Goal: Ask a question: Seek information or help from site administrators or community

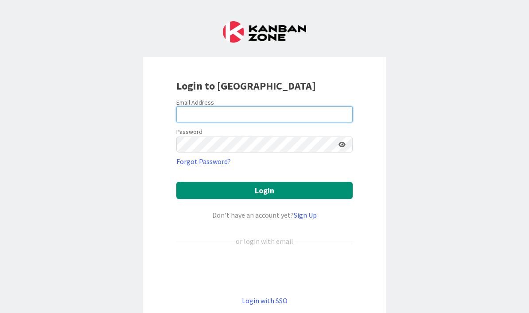
click at [215, 114] on input "email" at bounding box center [264, 114] width 176 height 16
click at [211, 111] on input "email" at bounding box center [264, 114] width 176 height 16
click at [206, 116] on input "email" at bounding box center [264, 114] width 176 height 16
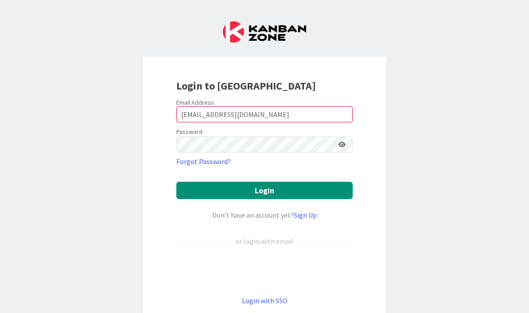
type input "[EMAIL_ADDRESS][DOMAIN_NAME]"
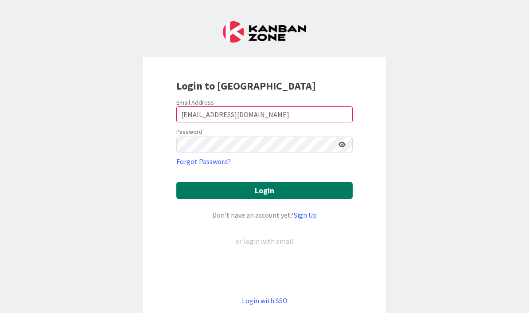
click at [298, 192] on button "Login" at bounding box center [264, 190] width 176 height 17
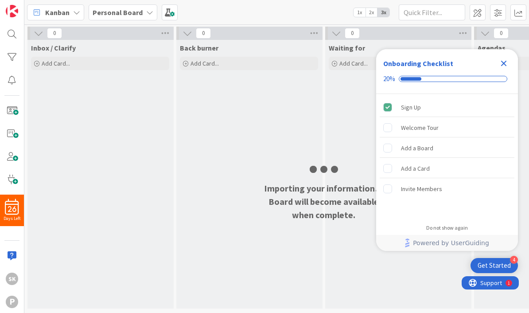
click at [502, 63] on icon "Close Checklist" at bounding box center [504, 63] width 11 height 11
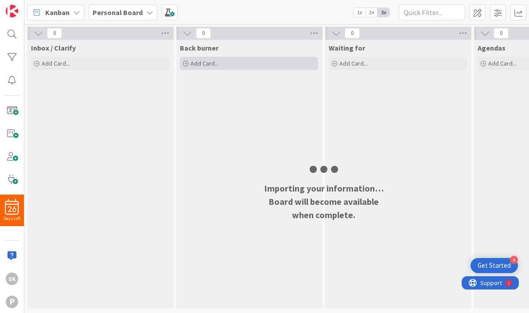
click at [206, 68] on div "Add Card..." at bounding box center [249, 63] width 138 height 13
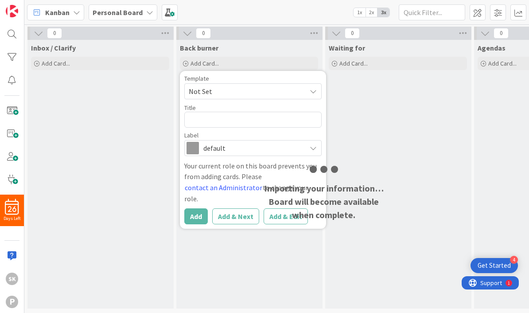
click at [245, 244] on div "Back burner Add Card... Template Not Set Title 0 / 128 Label default Your curre…" at bounding box center [248, 174] width 145 height 269
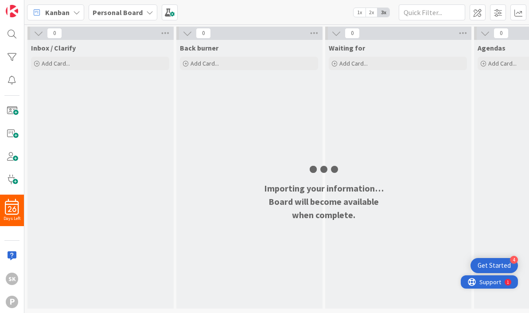
click at [510, 281] on div "1" at bounding box center [508, 282] width 7 height 7
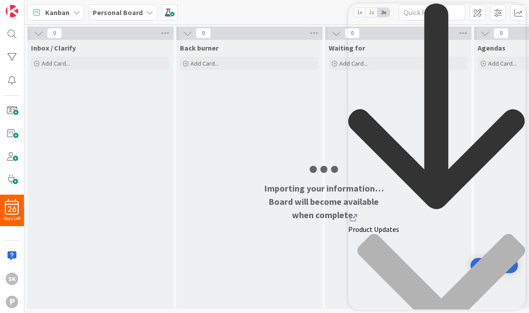
scroll to position [118, 0]
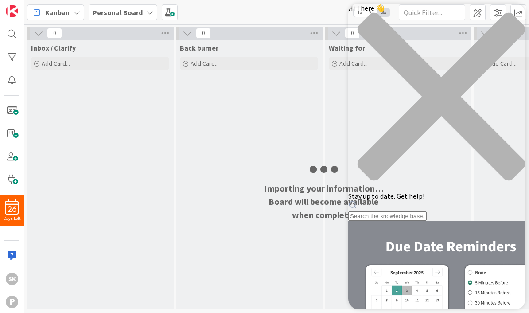
click at [508, 17] on div "close resource center" at bounding box center [436, 101] width 177 height 179
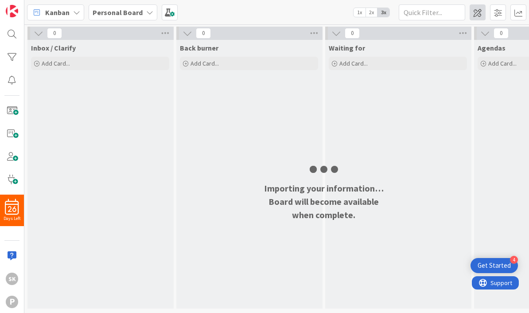
click at [479, 13] on span at bounding box center [478, 12] width 16 height 16
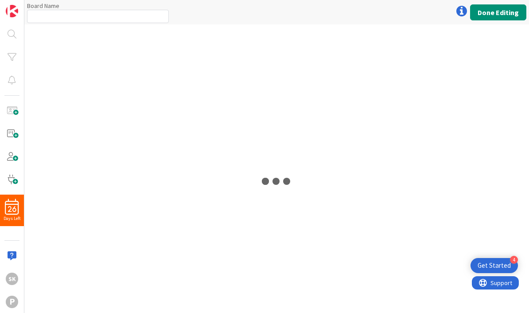
type input "Personal Board"
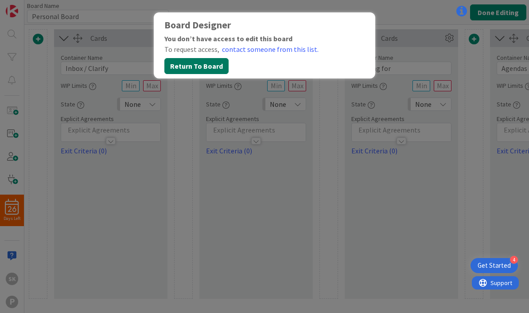
click at [194, 64] on button "Return To Board" at bounding box center [196, 66] width 64 height 16
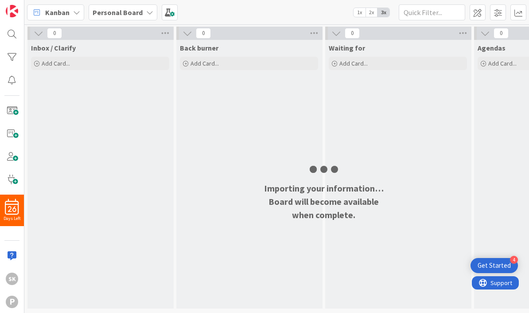
click at [11, 200] on div "26" at bounding box center [12, 207] width 24 height 16
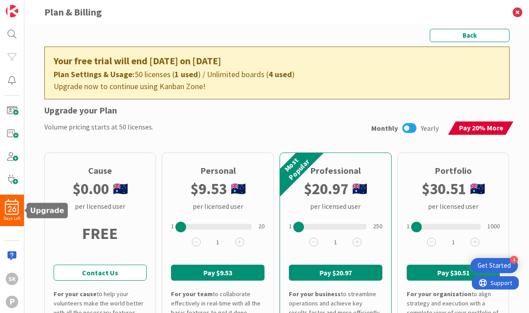
click at [412, 129] on icon at bounding box center [409, 128] width 14 height 12
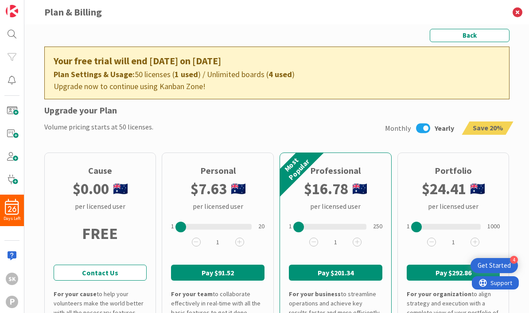
click at [425, 129] on icon at bounding box center [423, 128] width 14 height 12
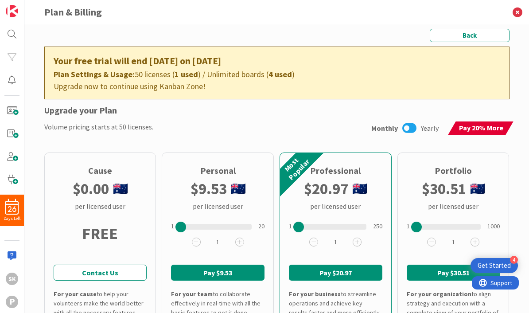
click at [412, 129] on icon at bounding box center [409, 128] width 14 height 12
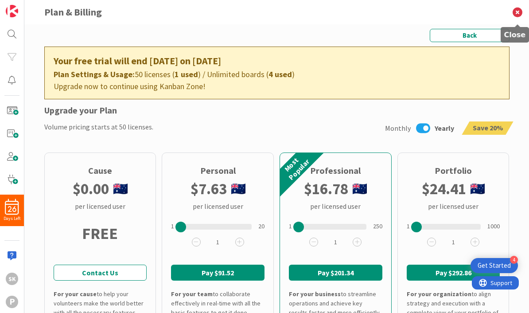
click at [518, 14] on icon at bounding box center [517, 12] width 23 height 24
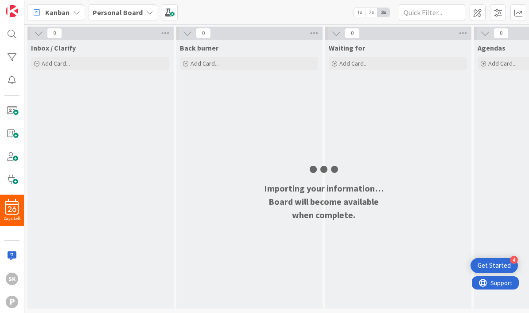
click at [137, 13] on b "Personal Board" at bounding box center [118, 12] width 50 height 9
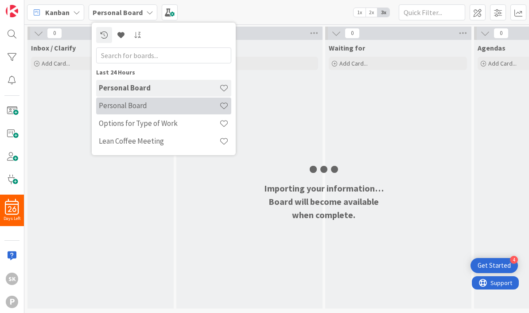
click at [140, 109] on h4 "Personal Board" at bounding box center [159, 105] width 121 height 9
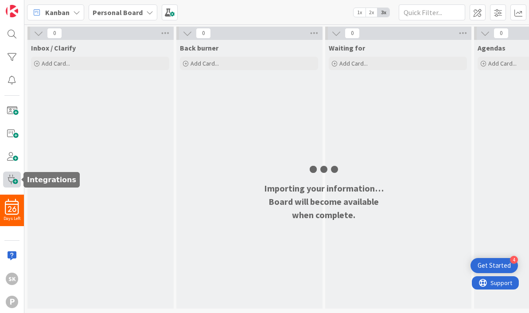
click at [16, 181] on span at bounding box center [12, 179] width 18 height 16
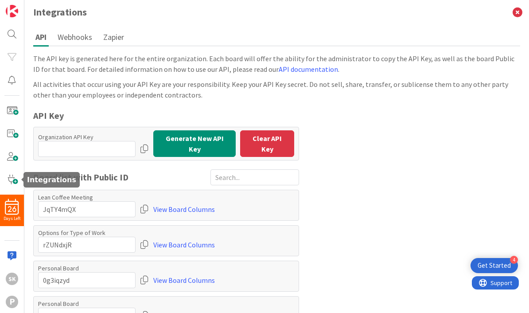
click at [78, 35] on button "Webhooks" at bounding box center [74, 37] width 39 height 16
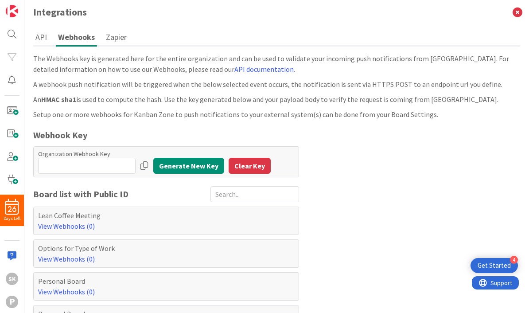
click at [109, 39] on button "Zapier" at bounding box center [116, 37] width 25 height 16
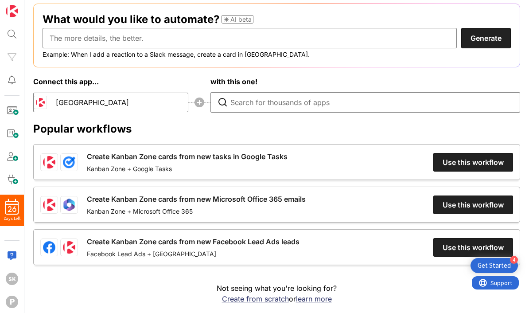
scroll to position [118, 0]
click at [13, 9] on img at bounding box center [12, 11] width 12 height 12
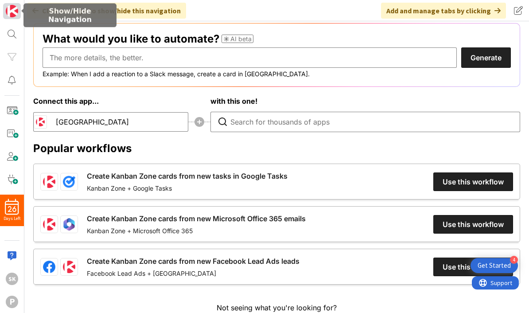
click at [16, 12] on img at bounding box center [12, 11] width 12 height 12
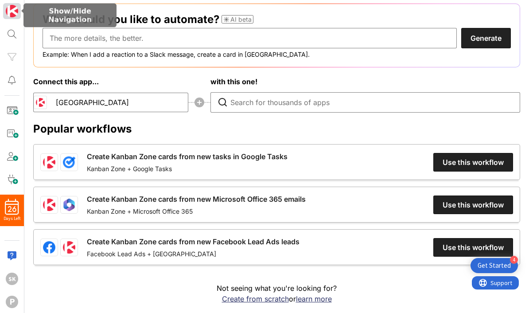
click at [16, 10] on img at bounding box center [12, 11] width 12 height 12
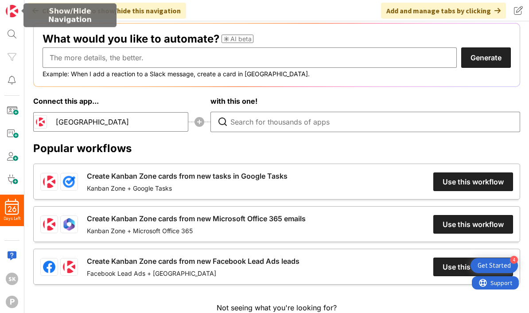
click at [293, 17] on div "Click our logo to show/hide this navigation Add and manage tabs by clicking" at bounding box center [276, 10] width 505 height 21
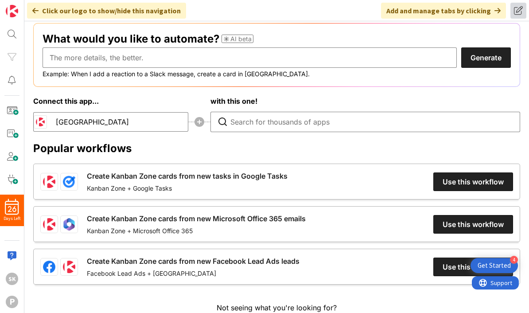
click at [519, 13] on span at bounding box center [518, 11] width 16 height 16
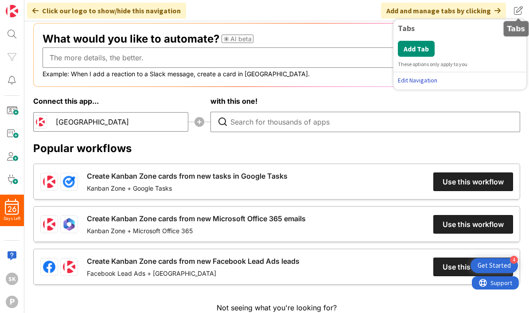
click at [423, 80] on link "Edit Navigation" at bounding box center [460, 80] width 124 height 9
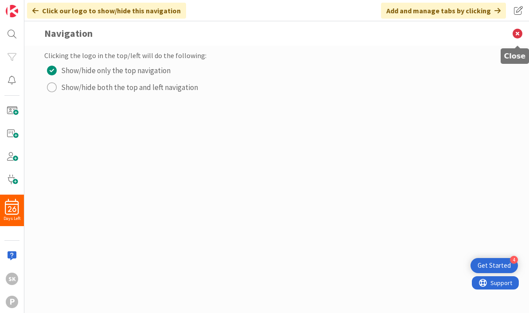
click at [518, 35] on icon at bounding box center [517, 33] width 23 height 24
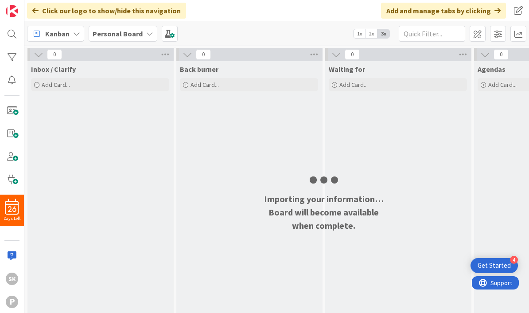
click at [75, 33] on icon at bounding box center [76, 33] width 7 height 7
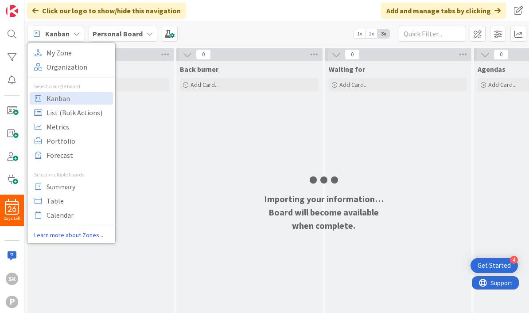
click at [62, 234] on link "Learn more about Zones..." at bounding box center [71, 234] width 88 height 9
click at [224, 20] on div "Click our logo to show/hide this navigation Add and manage tabs by clicking" at bounding box center [276, 10] width 505 height 21
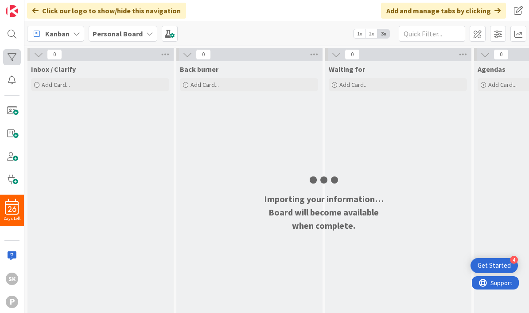
click at [14, 58] on div at bounding box center [12, 57] width 18 height 16
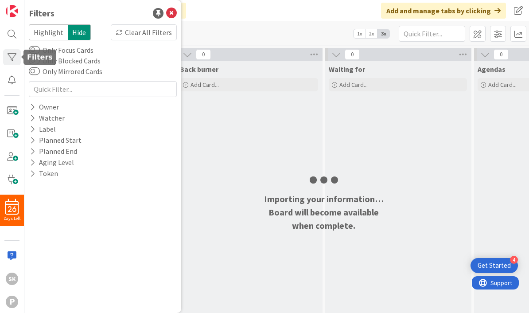
click at [176, 12] on icon at bounding box center [171, 13] width 11 height 11
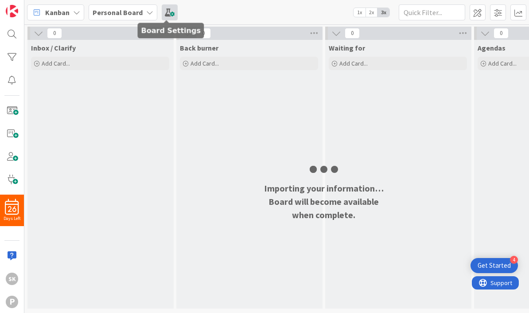
click at [170, 14] on span at bounding box center [170, 12] width 16 height 16
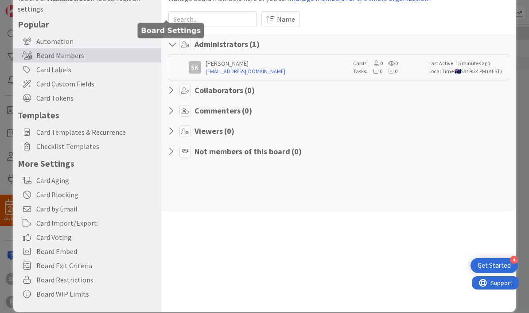
scroll to position [43, 0]
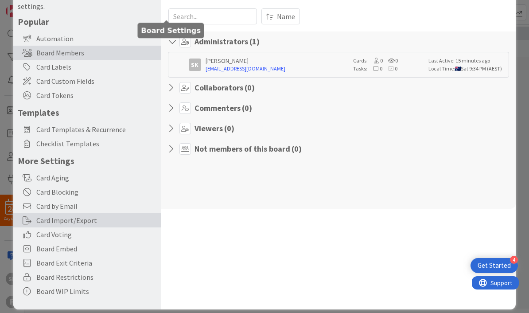
click at [77, 222] on div "Card Import/Export" at bounding box center [87, 220] width 148 height 14
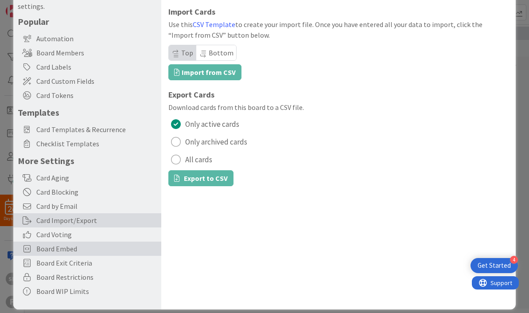
click at [71, 249] on span "Board Embed" at bounding box center [96, 248] width 121 height 11
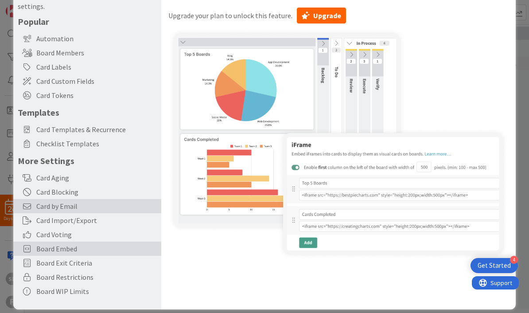
click at [54, 206] on span "Card by Email" at bounding box center [96, 206] width 121 height 11
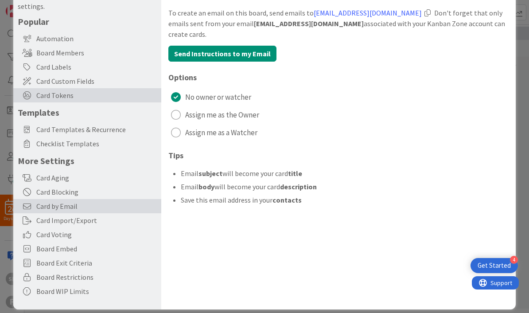
click at [65, 92] on span "Card Tokens" at bounding box center [96, 95] width 121 height 11
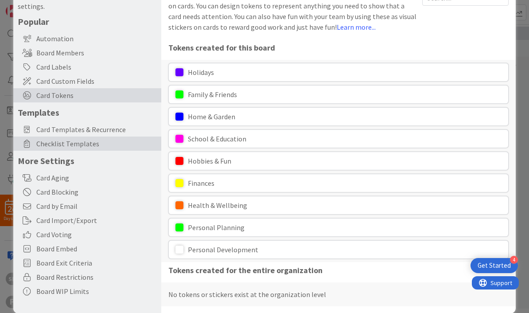
click at [76, 145] on span "Checklist Templates" at bounding box center [96, 143] width 121 height 11
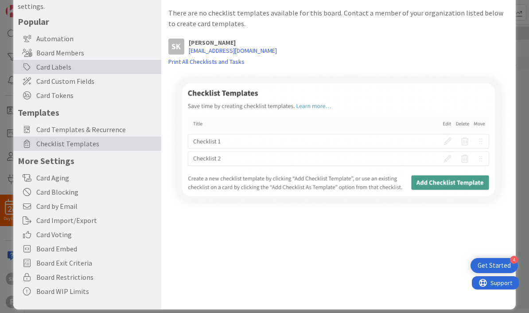
click at [61, 66] on div "Card Labels" at bounding box center [87, 67] width 148 height 14
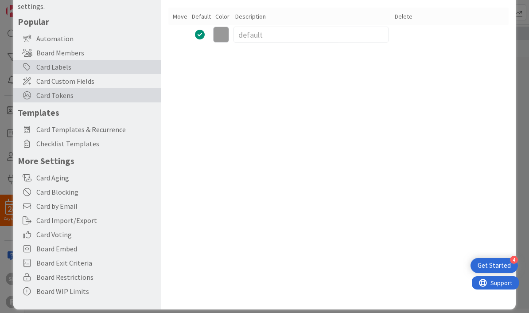
click at [67, 97] on span "Card Tokens" at bounding box center [96, 95] width 121 height 11
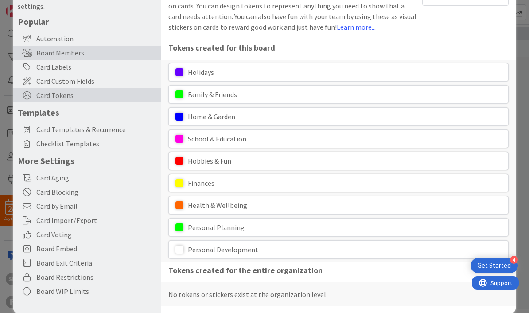
click at [70, 54] on div "Board Members" at bounding box center [87, 53] width 148 height 14
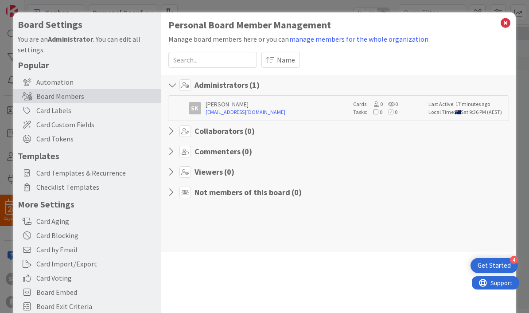
scroll to position [0, 0]
click at [510, 20] on icon at bounding box center [506, 23] width 12 height 12
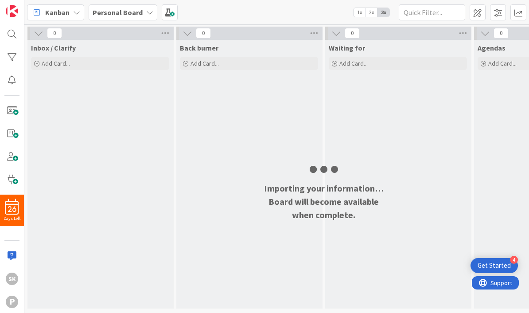
click at [129, 8] on b "Personal Board" at bounding box center [118, 12] width 50 height 9
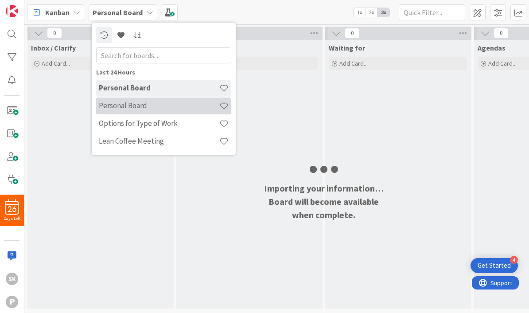
click at [153, 108] on h4 "Personal Board" at bounding box center [159, 105] width 121 height 9
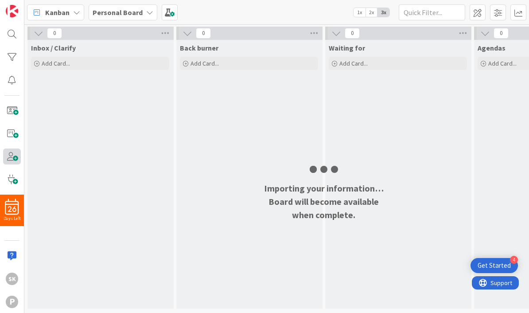
click at [12, 160] on span at bounding box center [12, 156] width 18 height 16
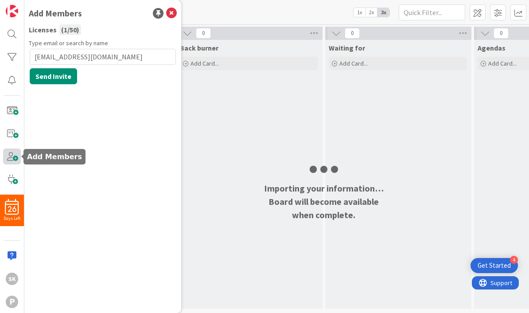
type input "[EMAIL_ADDRESS][DOMAIN_NAME]"
click at [47, 76] on button "Send Invite" at bounding box center [53, 76] width 47 height 16
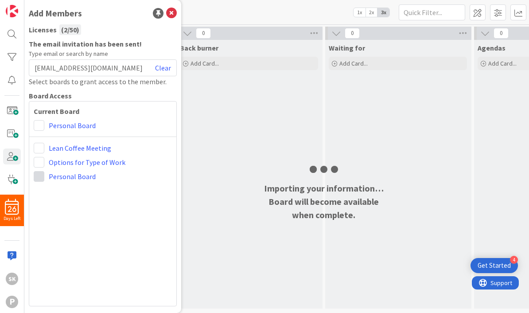
click at [36, 177] on span at bounding box center [39, 176] width 11 height 11
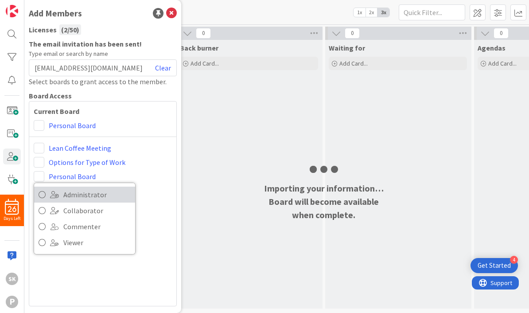
click at [43, 193] on icon at bounding box center [42, 194] width 7 height 13
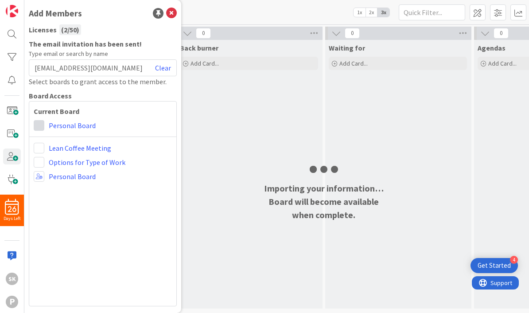
click at [42, 122] on span at bounding box center [39, 125] width 11 height 11
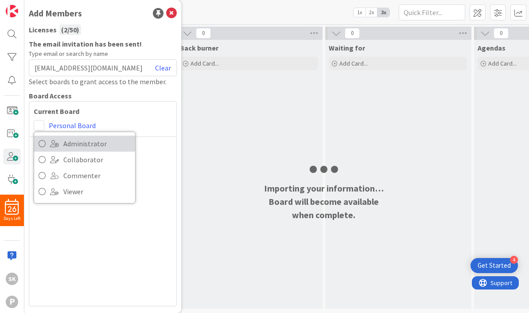
click at [65, 143] on span "Administrator" at bounding box center [96, 143] width 67 height 13
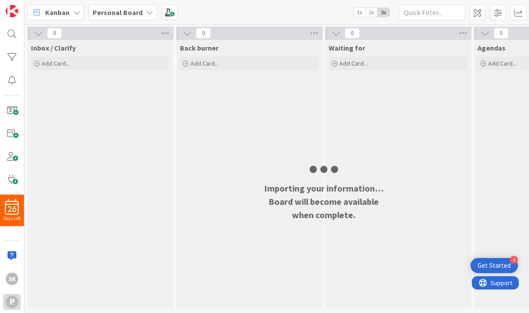
click at [16, 300] on div "P" at bounding box center [12, 302] width 12 height 12
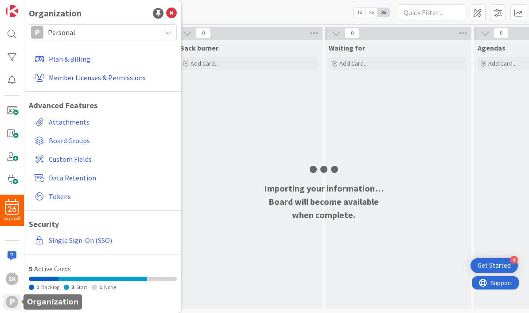
click at [137, 79] on link "Member Licenses & Permissions" at bounding box center [104, 78] width 146 height 16
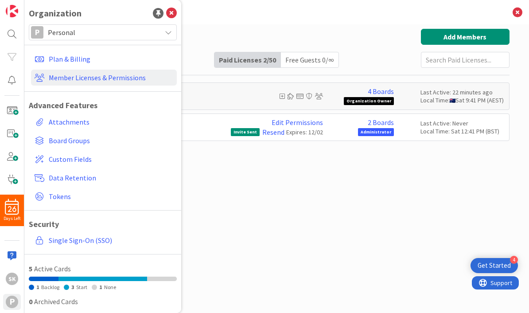
click at [274, 168] on div "Paid Available: 48 Free Available: Unlimited Name Paid Licenses 2 / 50 Free Gue…" at bounding box center [276, 160] width 465 height 262
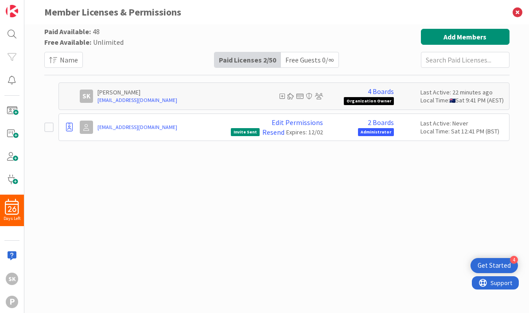
click at [48, 128] on icon at bounding box center [48, 127] width 9 height 11
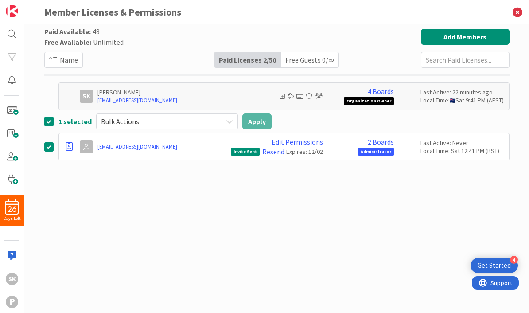
click at [231, 121] on div "Bulk Actions" at bounding box center [167, 121] width 142 height 16
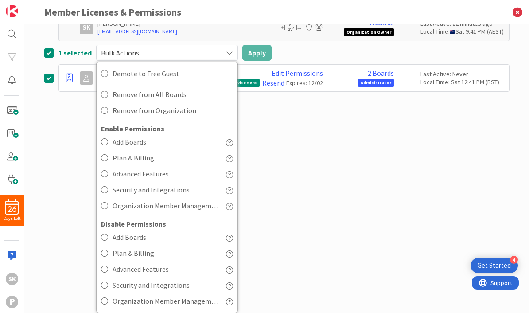
scroll to position [69, 0]
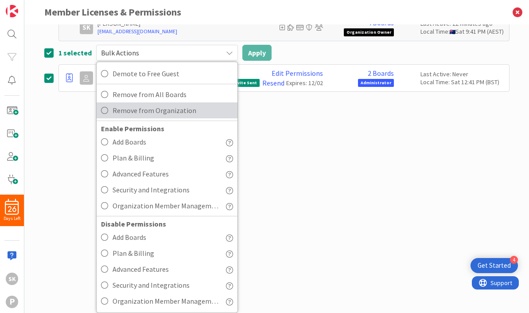
click at [185, 115] on span "Remove from Organization" at bounding box center [173, 110] width 121 height 13
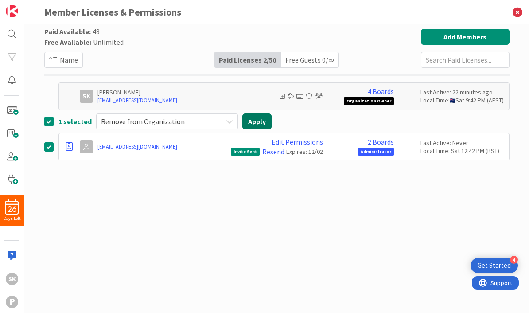
click at [261, 121] on button "Apply" at bounding box center [256, 121] width 29 height 16
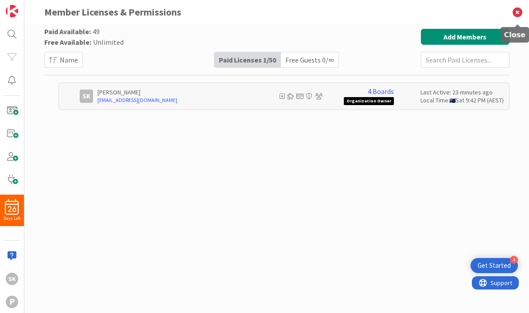
click at [519, 15] on icon at bounding box center [517, 12] width 23 height 24
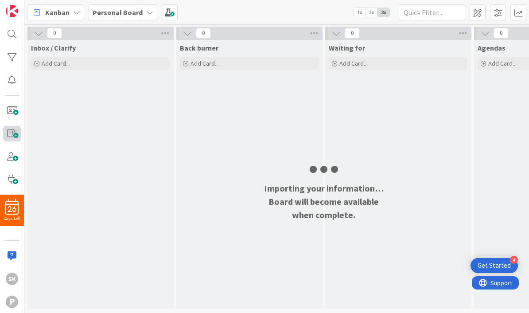
click at [16, 134] on span at bounding box center [12, 134] width 18 height 16
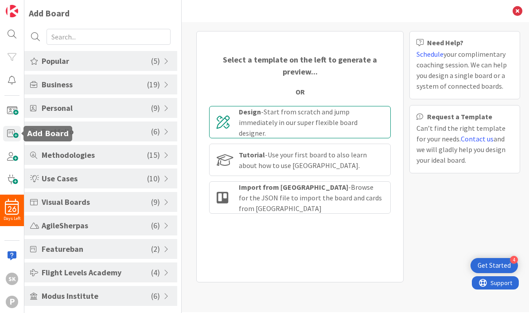
click at [307, 109] on div "Design - Start from scratch and jump immediately in our super flexible board de…" at bounding box center [311, 122] width 144 height 32
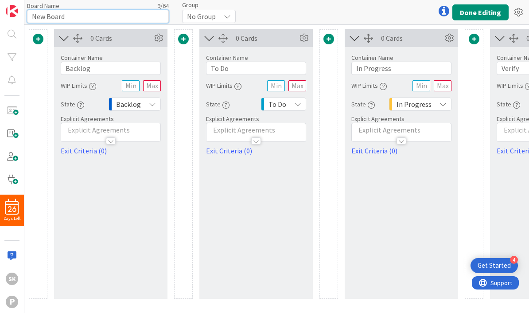
click at [82, 18] on input "New Board" at bounding box center [98, 16] width 142 height 13
click at [444, 12] on div at bounding box center [444, 11] width 18 height 18
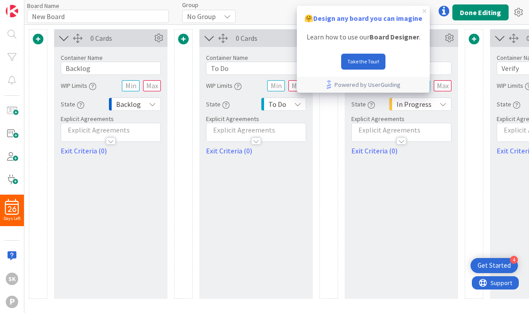
click at [425, 12] on icon "close tooltip" at bounding box center [425, 11] width 4 height 4
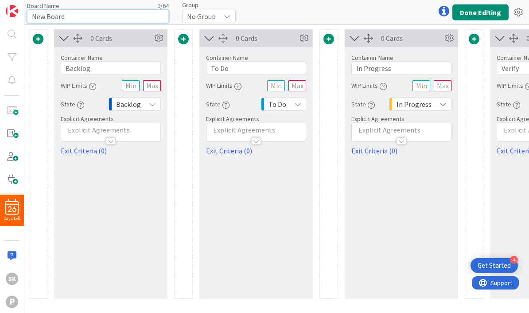
click at [70, 16] on input "New Board" at bounding box center [98, 16] width 142 height 13
type input "N"
type input "My Kanban"
click at [106, 183] on div "0 Cards Container Name 7 / 64 Backlog WIP Limits State Backlog Explicit Agreeme…" at bounding box center [110, 163] width 113 height 269
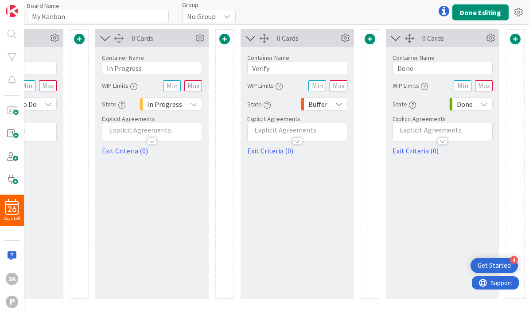
scroll to position [0, 249]
click at [349, 38] on icon at bounding box center [345, 37] width 13 height 13
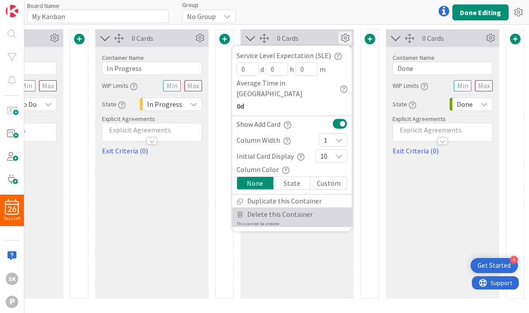
click at [295, 208] on span "Delete this Container" at bounding box center [280, 214] width 66 height 13
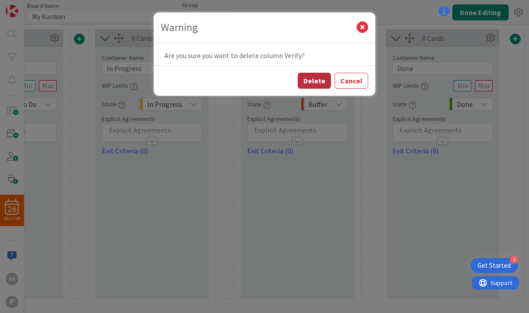
click at [317, 79] on button "Delete" at bounding box center [314, 81] width 33 height 16
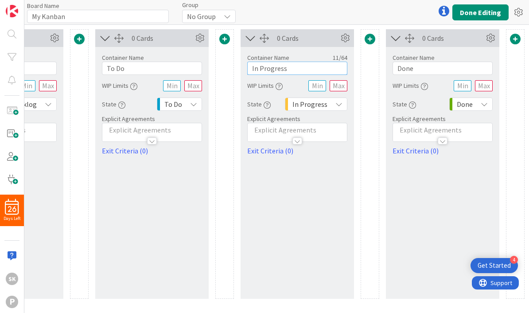
click at [298, 68] on input "In Progress" at bounding box center [297, 68] width 100 height 13
type input "I"
type input "Doing"
click at [319, 86] on input "text" at bounding box center [317, 85] width 18 height 11
click at [338, 87] on input "text" at bounding box center [339, 85] width 18 height 11
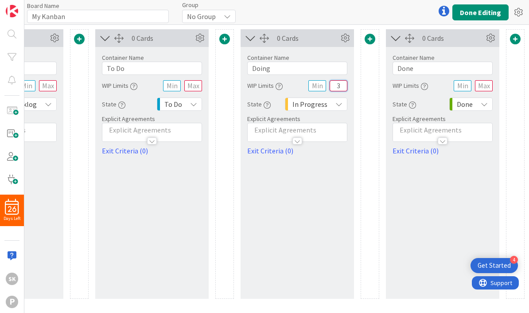
type input "3"
click at [284, 187] on div "0 Cards Container Name 5 / 64 Doing WIP Limits 3 State In Progress Explicit Agr…" at bounding box center [297, 163] width 113 height 269
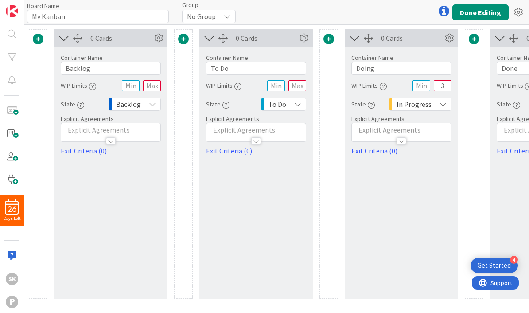
scroll to position [0, 0]
click at [227, 17] on icon at bounding box center [227, 16] width 7 height 7
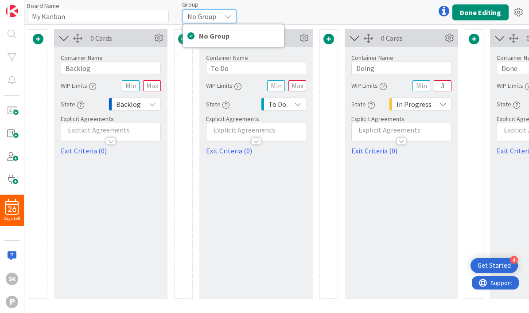
click at [319, 12] on div "Board Name 9 / 64 My Kanban Group No Group No Group Done Editing" at bounding box center [276, 12] width 505 height 24
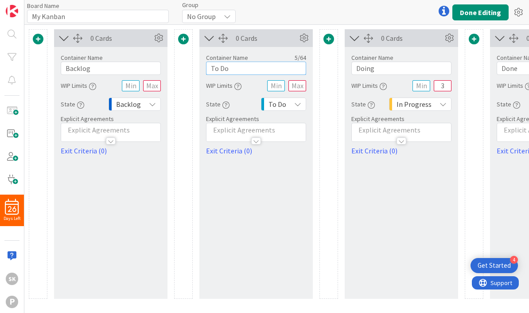
click at [236, 69] on input "To Do" at bounding box center [256, 68] width 100 height 13
type input "T"
type input "r"
type input "O"
type input "Ready"
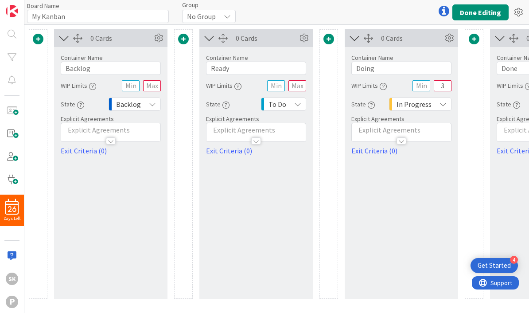
click at [280, 187] on div "0 Cards Container Name 5 / 64 Ready WIP Limits State To Do Explicit Agreements …" at bounding box center [255, 163] width 113 height 269
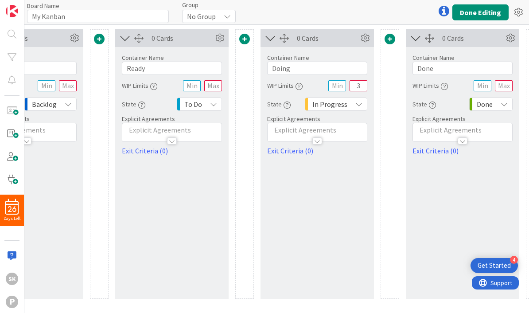
scroll to position [0, 86]
click at [244, 38] on span at bounding box center [243, 39] width 11 height 11
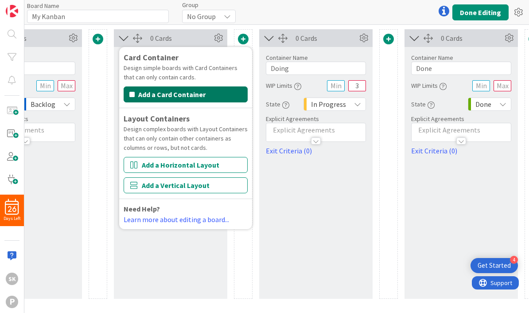
click at [193, 93] on button "Add a Card Container" at bounding box center [186, 94] width 124 height 16
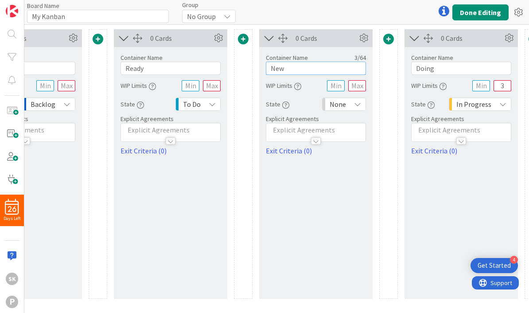
click at [303, 69] on input "New" at bounding box center [316, 68] width 100 height 13
type input "N"
type input "[DATE]"
click at [362, 85] on input "text" at bounding box center [357, 85] width 18 height 11
type input "5"
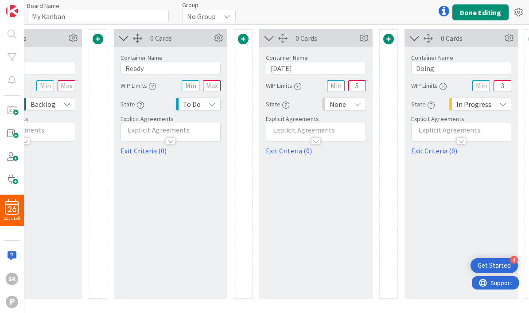
click at [359, 105] on icon at bounding box center [357, 104] width 7 height 7
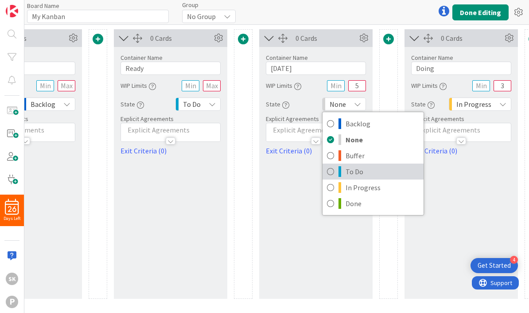
click at [332, 173] on icon at bounding box center [330, 171] width 7 height 13
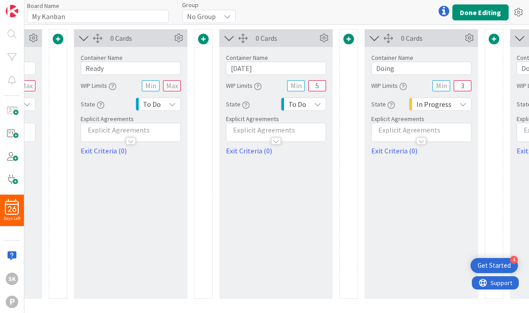
scroll to position [0, 126]
click at [475, 11] on button "Done Editing" at bounding box center [480, 12] width 56 height 16
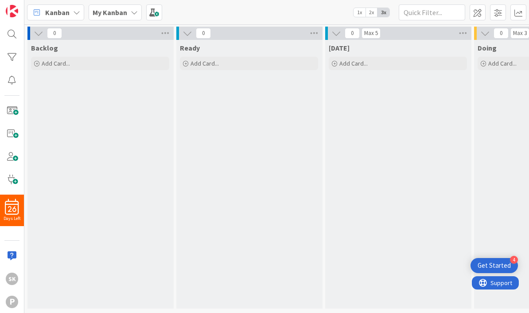
click at [373, 13] on span "2x" at bounding box center [372, 12] width 12 height 9
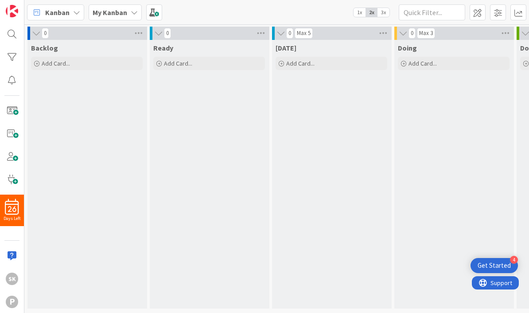
click at [384, 16] on span "3x" at bounding box center [384, 12] width 12 height 9
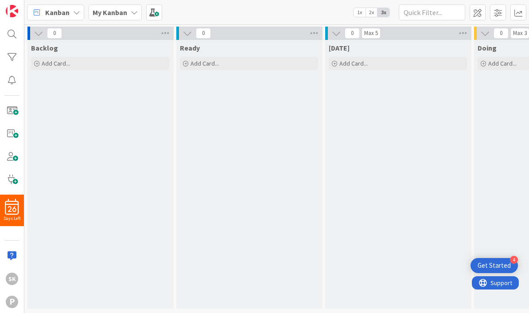
click at [122, 15] on b "My Kanban" at bounding box center [110, 12] width 35 height 9
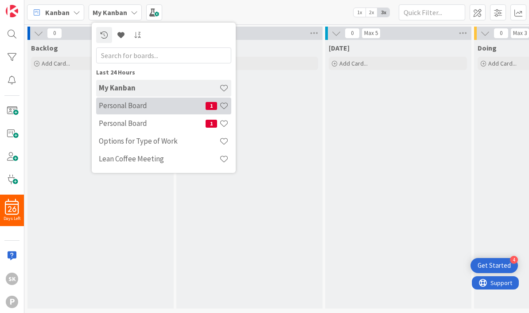
click at [142, 109] on h4 "Personal Board" at bounding box center [152, 105] width 107 height 9
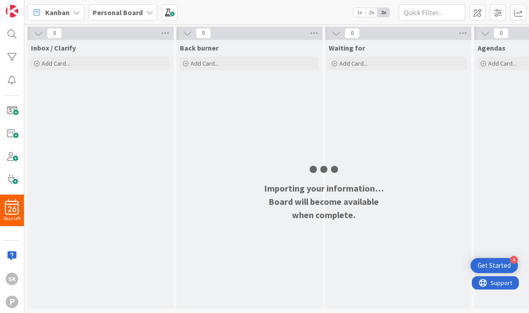
click at [128, 14] on b "Personal Board" at bounding box center [118, 12] width 50 height 9
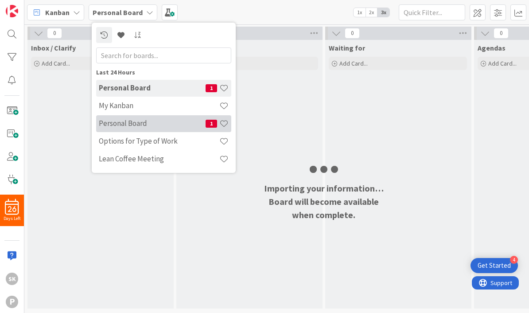
click at [137, 125] on h4 "Personal Board" at bounding box center [152, 123] width 107 height 9
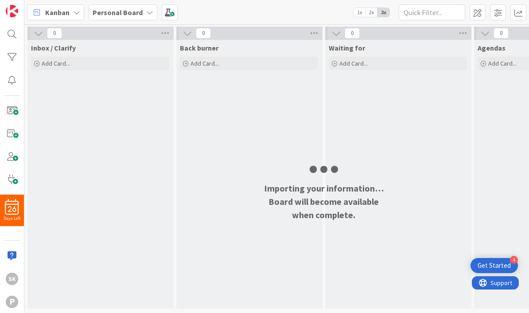
click at [131, 15] on b "Personal Board" at bounding box center [118, 12] width 50 height 9
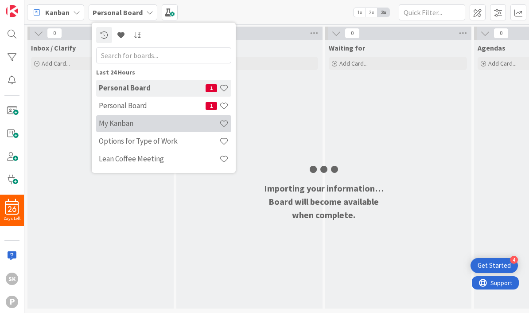
click at [122, 123] on h4 "My Kanban" at bounding box center [159, 123] width 121 height 9
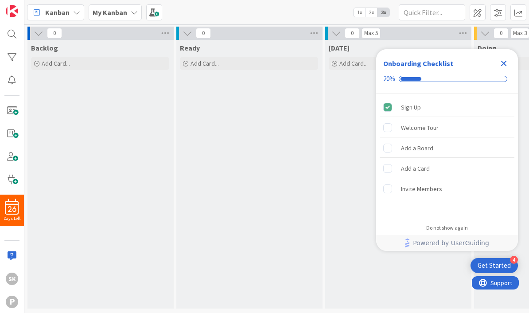
click at [505, 62] on icon "Close Checklist" at bounding box center [504, 64] width 6 height 6
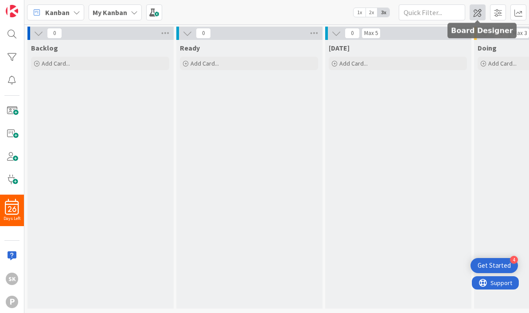
click at [475, 14] on span at bounding box center [478, 12] width 16 height 16
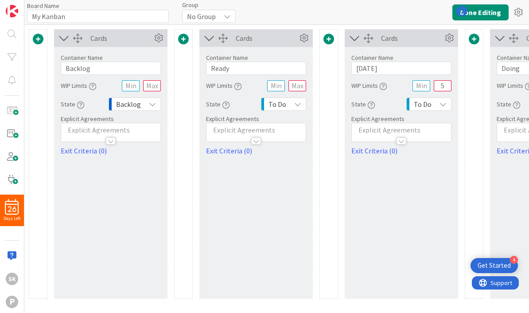
type input "My Kanban"
click at [40, 40] on span at bounding box center [38, 39] width 11 height 11
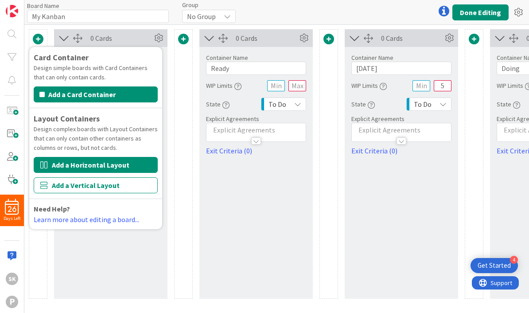
click at [119, 168] on button "Add a Horizontal Layout" at bounding box center [96, 165] width 124 height 16
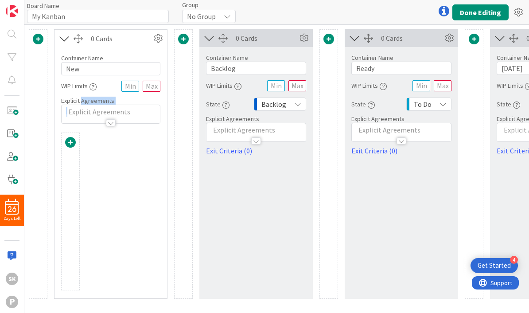
click at [180, 164] on div at bounding box center [183, 163] width 19 height 269
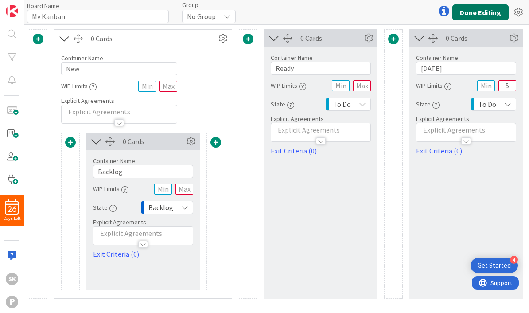
click at [479, 15] on button "Done Editing" at bounding box center [480, 12] width 56 height 16
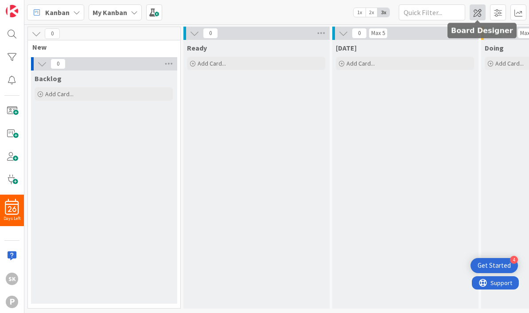
click at [477, 17] on span at bounding box center [478, 12] width 16 height 16
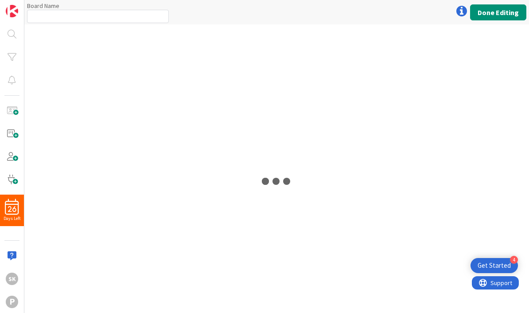
type input "My Kanban"
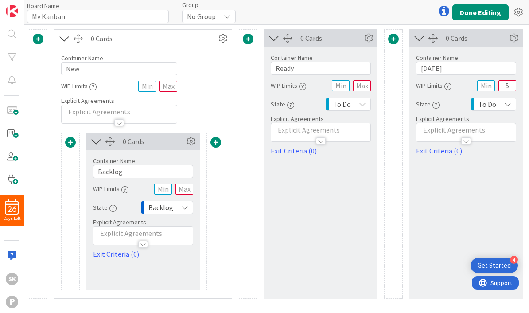
click at [39, 40] on span at bounding box center [38, 39] width 11 height 11
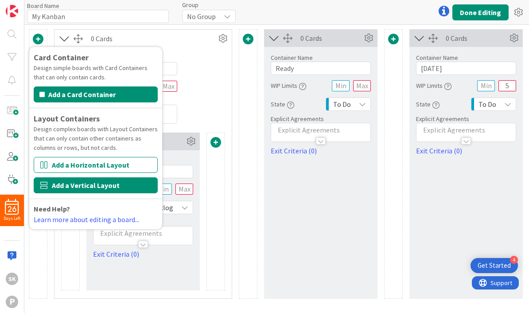
click at [105, 188] on button "Add a Vertical Layout" at bounding box center [96, 185] width 124 height 16
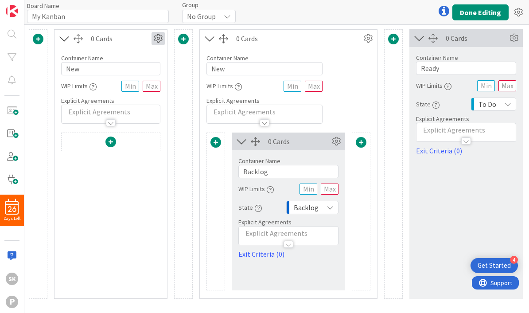
click at [160, 41] on icon at bounding box center [158, 38] width 13 height 13
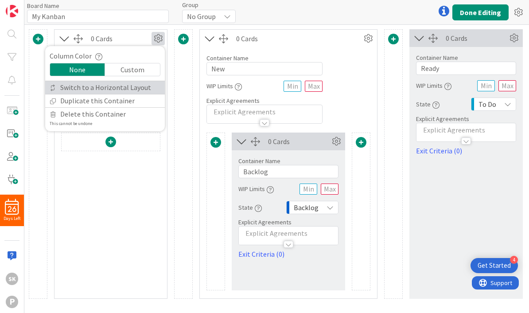
click at [127, 92] on link "Switch to a Horizontal Layout" at bounding box center [105, 87] width 120 height 13
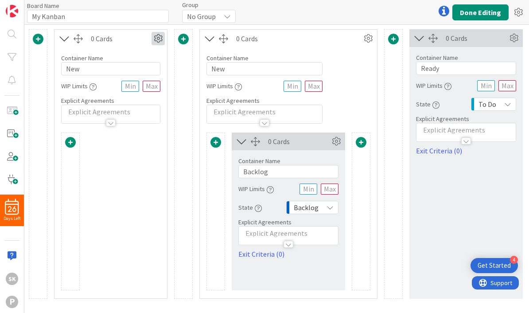
click at [158, 42] on icon at bounding box center [158, 38] width 13 height 13
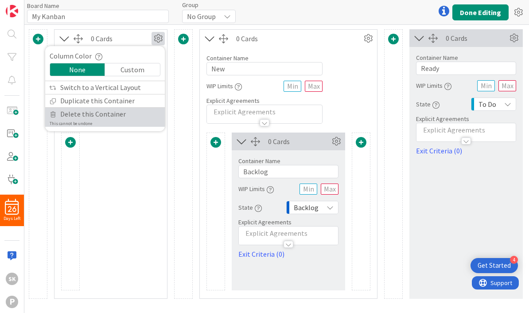
click at [113, 116] on span "Delete this Container" at bounding box center [93, 114] width 66 height 13
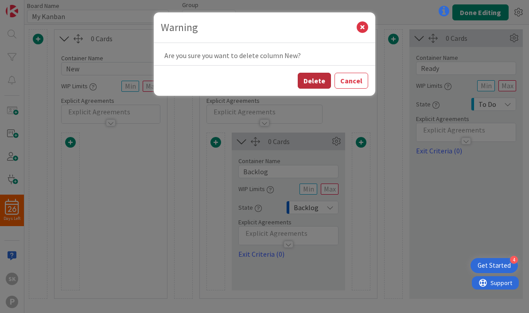
click at [313, 80] on button "Delete" at bounding box center [314, 81] width 33 height 16
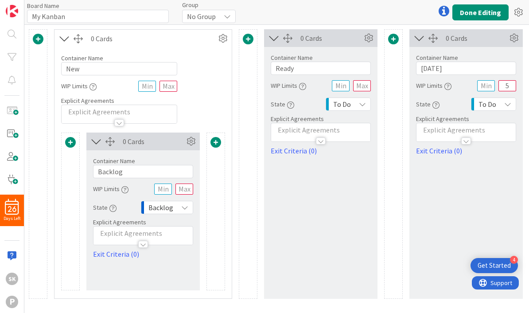
click at [38, 42] on span at bounding box center [38, 39] width 11 height 11
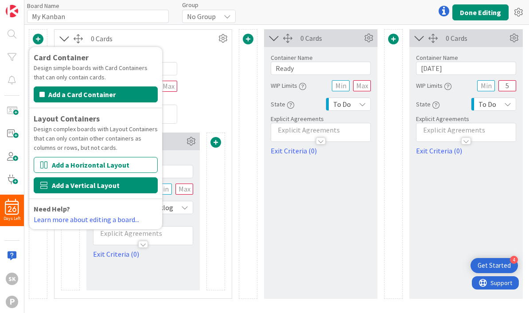
click at [110, 189] on button "Add a Vertical Layout" at bounding box center [96, 185] width 124 height 16
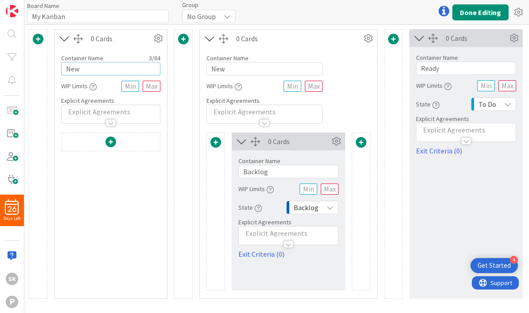
click at [90, 70] on input "New" at bounding box center [110, 68] width 99 height 13
type input "N"
type input "Weekly Activities"
click at [117, 182] on div at bounding box center [110, 215] width 99 height 166
click at [111, 143] on span at bounding box center [110, 141] width 11 height 11
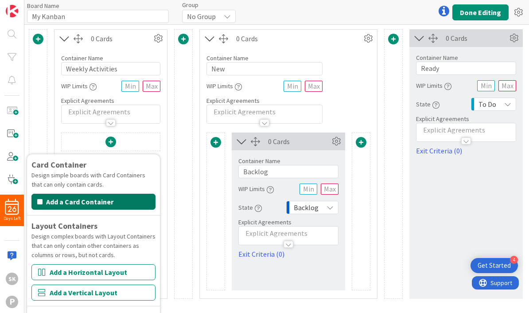
click at [117, 206] on button "Add a Card Container" at bounding box center [93, 202] width 124 height 16
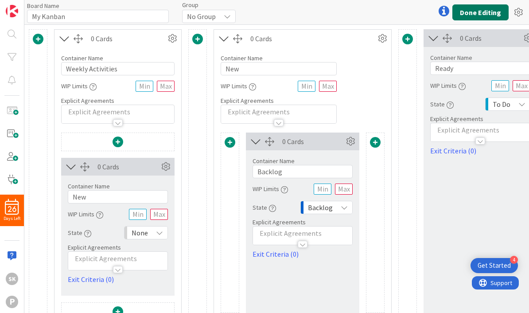
click at [482, 13] on button "Done Editing" at bounding box center [480, 12] width 56 height 16
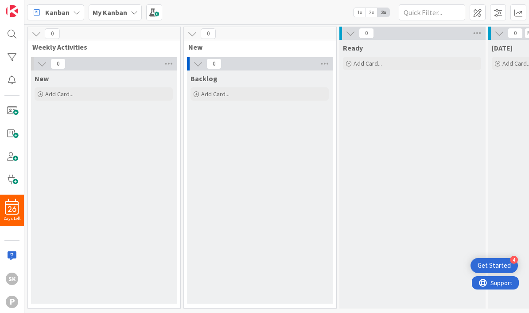
click at [361, 15] on span "1x" at bounding box center [360, 12] width 12 height 9
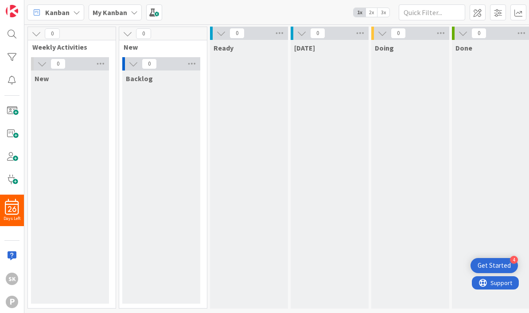
click at [35, 37] on icon at bounding box center [36, 34] width 10 height 10
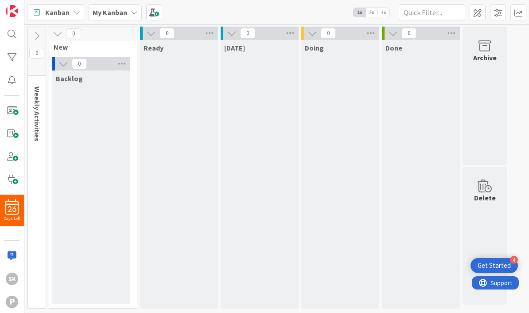
click at [36, 35] on icon at bounding box center [37, 36] width 10 height 10
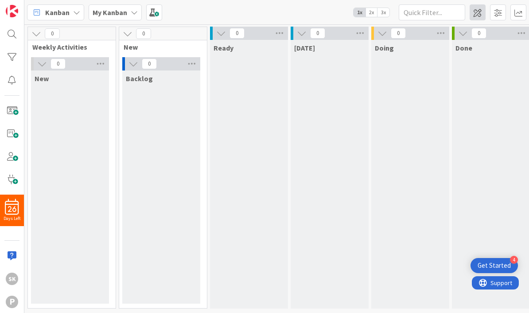
click at [479, 15] on span at bounding box center [478, 12] width 16 height 16
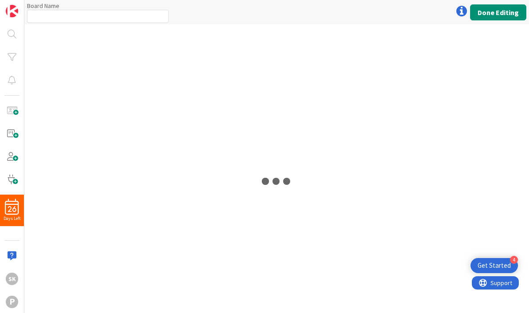
type input "My Kanban"
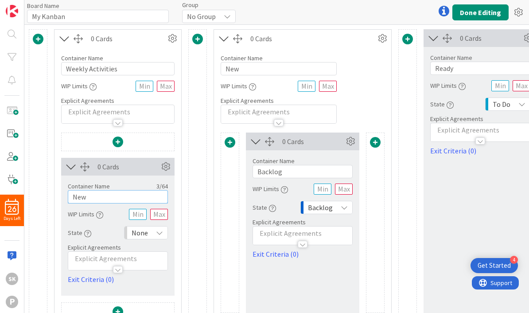
click at [101, 197] on input "New" at bounding box center [118, 196] width 100 height 13
type input "N"
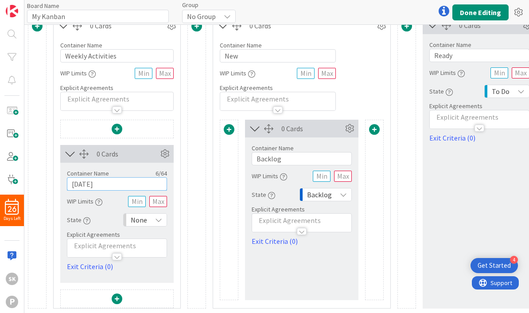
scroll to position [13, 1]
type input "Monday"
click at [118, 298] on span at bounding box center [117, 298] width 11 height 11
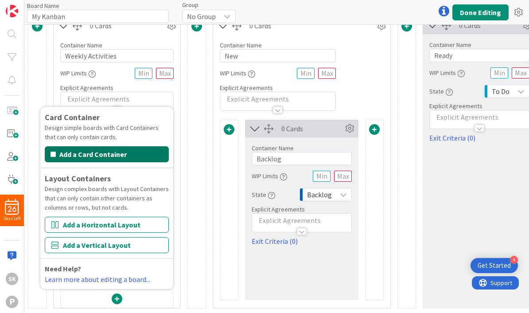
click at [107, 155] on button "Add a Card Container" at bounding box center [107, 154] width 124 height 16
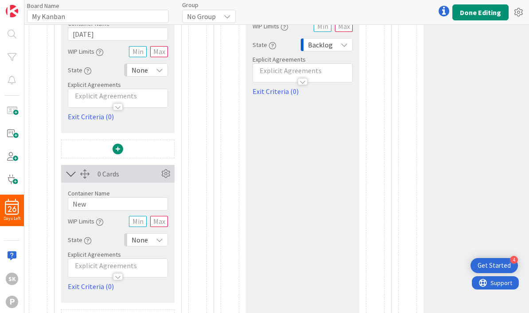
scroll to position [163, 0]
click at [104, 207] on input "New" at bounding box center [118, 203] width 100 height 13
type input "N"
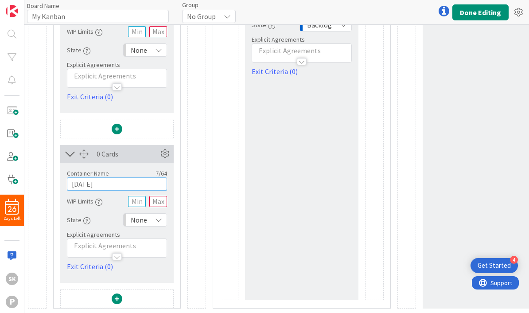
scroll to position [183, 1]
type input "Tuesday"
click at [121, 294] on span at bounding box center [117, 298] width 11 height 11
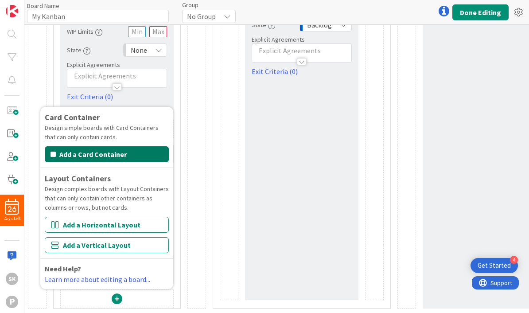
click at [129, 154] on button "Add a Card Container" at bounding box center [107, 154] width 124 height 16
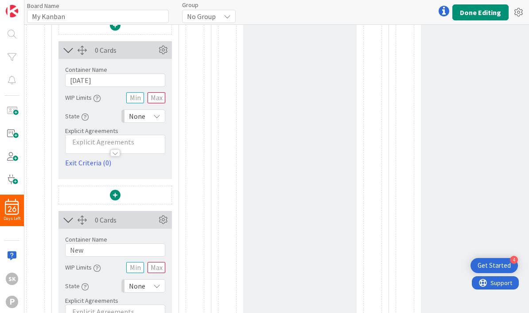
scroll to position [288, 3]
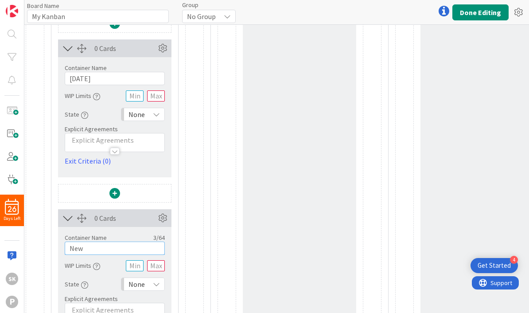
click at [103, 250] on input "New" at bounding box center [115, 248] width 100 height 13
type input "N"
type input "Wednesday"
click at [482, 15] on button "Done Editing" at bounding box center [480, 12] width 56 height 16
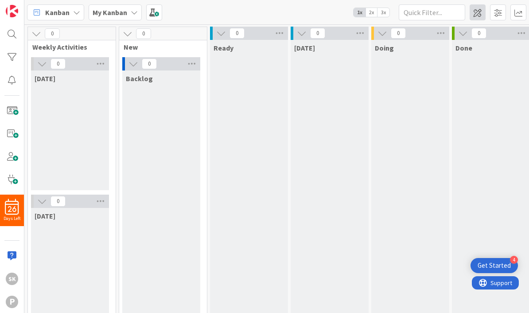
click at [481, 16] on span at bounding box center [478, 12] width 16 height 16
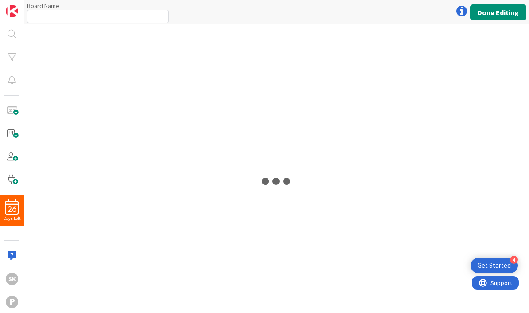
type input "My Kanban"
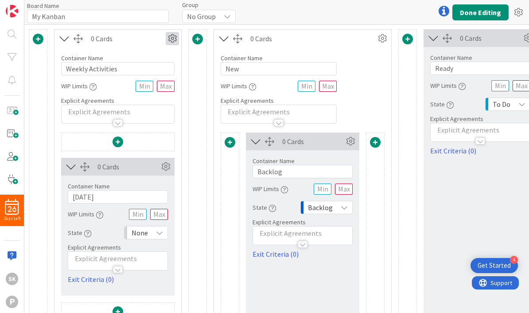
click at [177, 40] on icon at bounding box center [172, 38] width 13 height 13
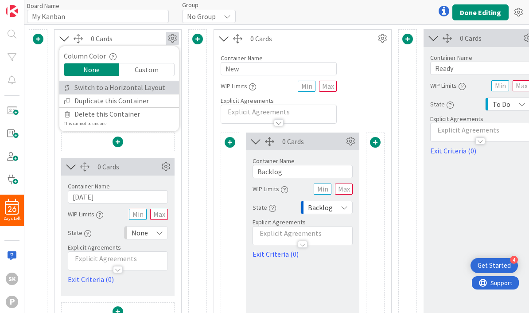
click at [157, 89] on link "Switch to a Horizontal Layout" at bounding box center [119, 87] width 120 height 13
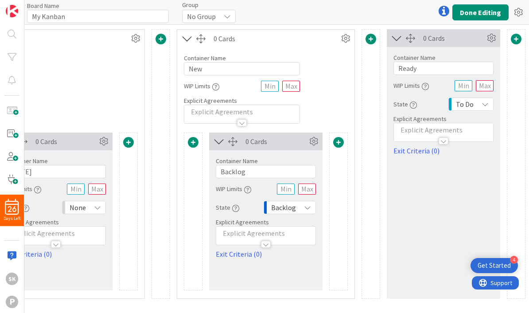
scroll to position [0, 378]
click at [478, 13] on button "Done Editing" at bounding box center [480, 12] width 56 height 16
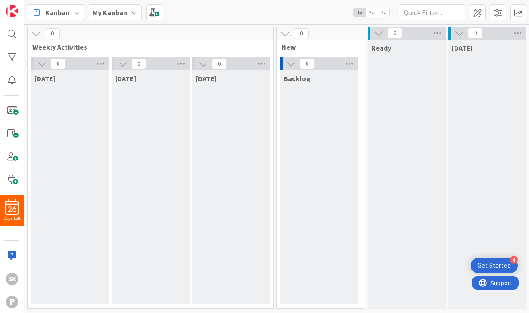
click at [129, 16] on div "My Kanban" at bounding box center [115, 12] width 53 height 16
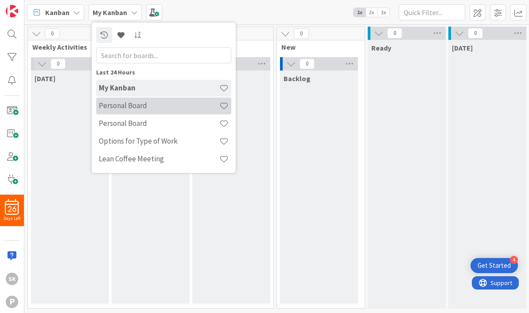
click at [147, 109] on h4 "Personal Board" at bounding box center [159, 105] width 121 height 9
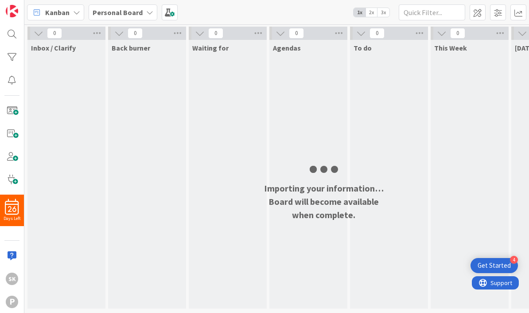
click at [125, 14] on b "Personal Board" at bounding box center [118, 12] width 50 height 9
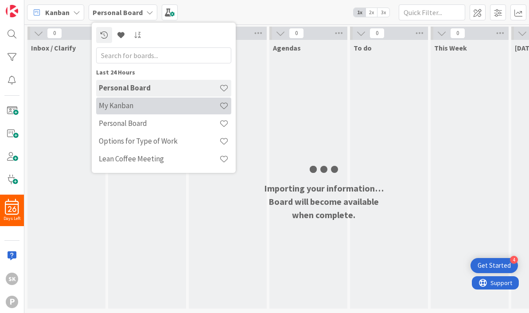
click at [134, 109] on h4 "My Kanban" at bounding box center [159, 105] width 121 height 9
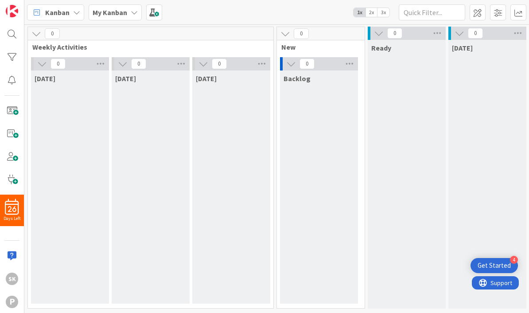
click at [132, 12] on icon at bounding box center [134, 12] width 7 height 7
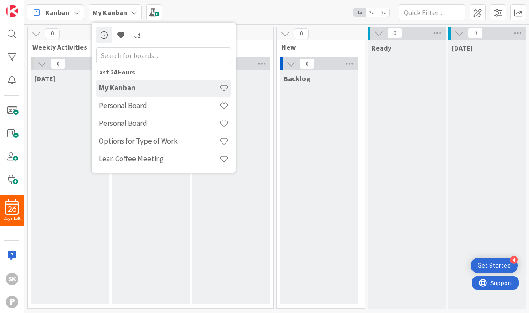
click at [265, 15] on div "Kanban My Kanban Last 24 Hours My Kanban Personal Board Personal Board Options …" at bounding box center [276, 12] width 505 height 24
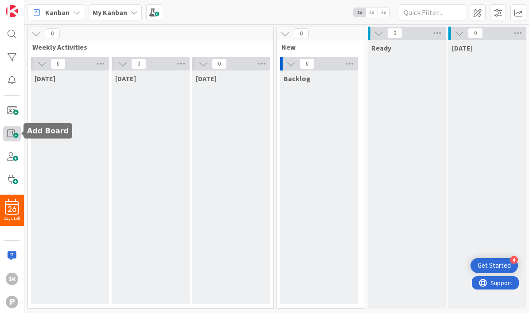
click at [16, 136] on span at bounding box center [12, 134] width 18 height 16
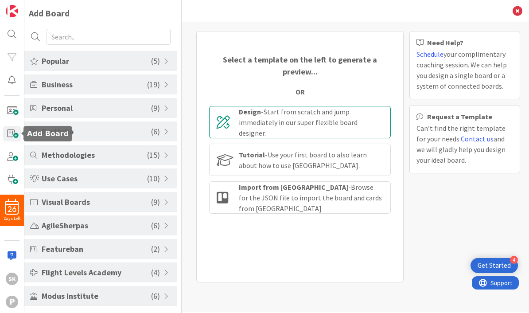
click at [308, 113] on div "Design - Start from scratch and jump immediately in our super flexible board de…" at bounding box center [311, 122] width 144 height 32
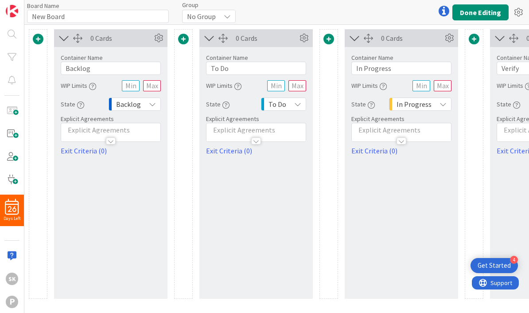
click at [39, 41] on span at bounding box center [38, 39] width 11 height 11
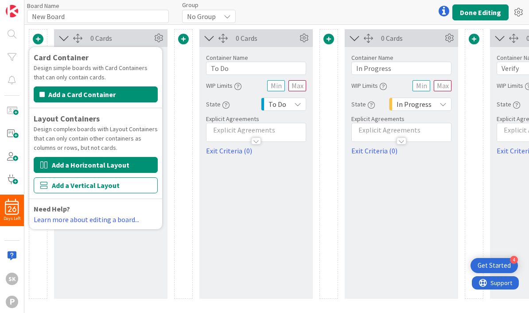
click at [122, 162] on button "Add a Horizontal Layout" at bounding box center [96, 165] width 124 height 16
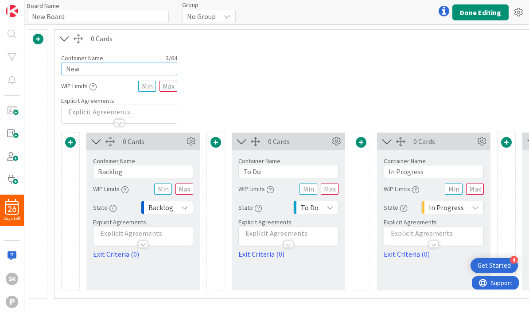
click at [96, 71] on input "New" at bounding box center [119, 68] width 116 height 13
type input "N"
type input "Kanban"
click at [38, 42] on span at bounding box center [38, 39] width 11 height 11
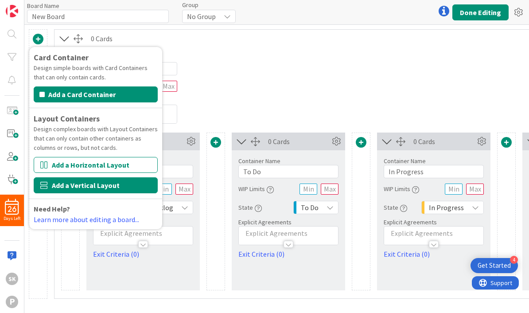
click at [108, 187] on button "Add a Vertical Layout" at bounding box center [96, 185] width 124 height 16
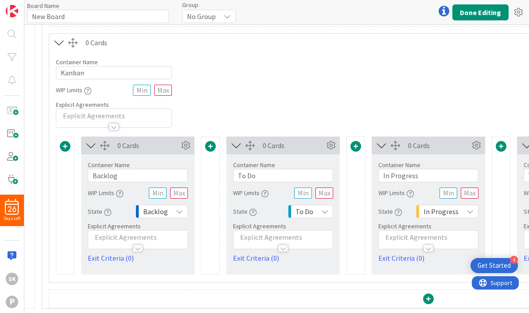
scroll to position [125, 13]
click at [432, 300] on span at bounding box center [428, 298] width 11 height 11
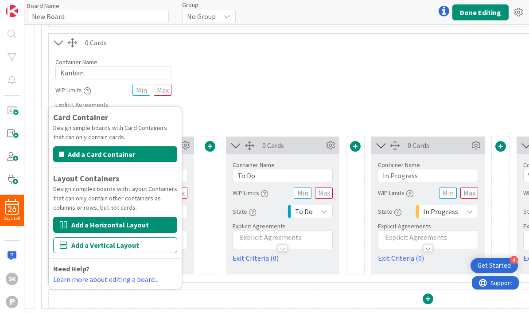
click at [124, 227] on button "Add a Horizontal Layout" at bounding box center [115, 225] width 124 height 16
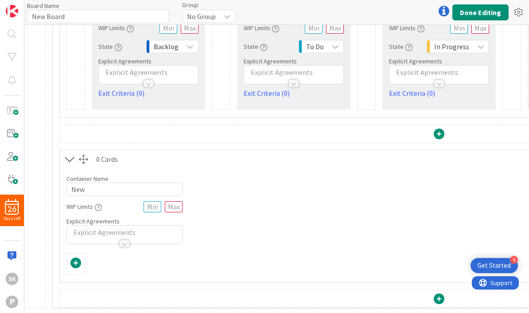
scroll to position [289, 2]
click at [91, 190] on input "New" at bounding box center [124, 189] width 116 height 13
type input "N"
type input "D"
type input "Weekly Activities"
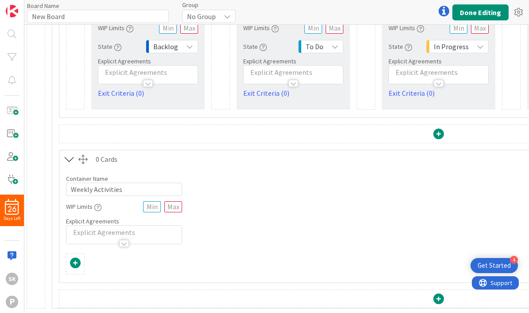
click at [76, 261] on span at bounding box center [75, 262] width 11 height 11
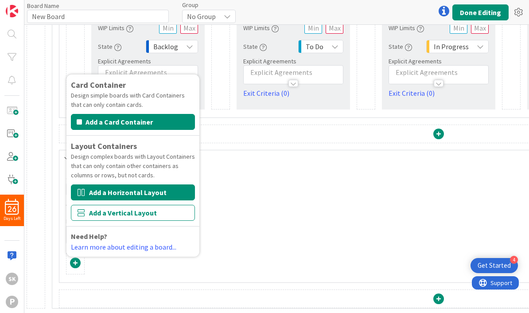
click at [151, 195] on button "Add a Horizontal Layout" at bounding box center [133, 192] width 124 height 16
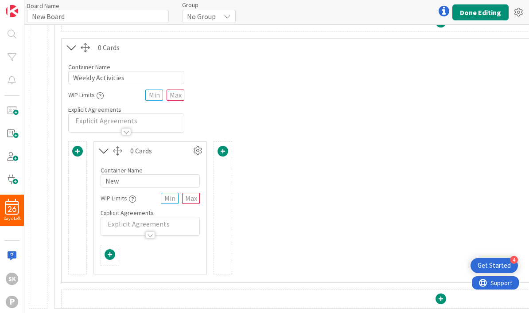
scroll to position [401, 0]
click at [109, 255] on span at bounding box center [110, 254] width 11 height 11
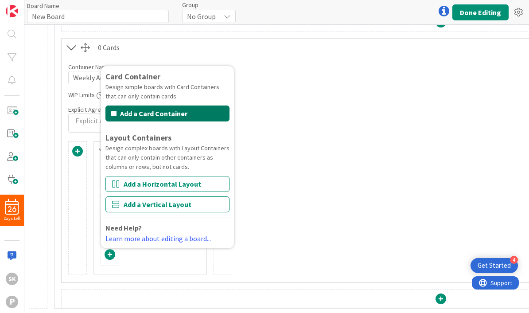
click at [175, 114] on button "Add a Card Container" at bounding box center [167, 113] width 124 height 16
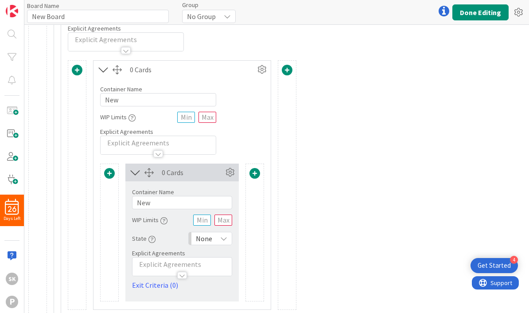
scroll to position [479, 1]
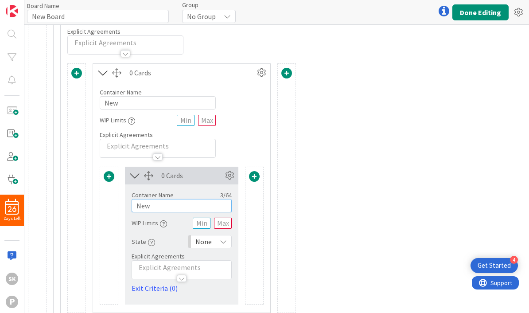
click at [172, 206] on input "New" at bounding box center [182, 205] width 100 height 13
type input "N"
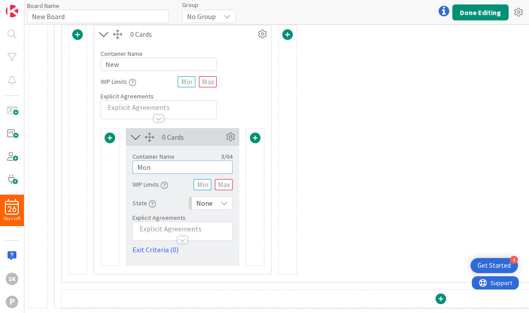
scroll to position [518, 0]
type input "Mon"
click at [256, 138] on span at bounding box center [255, 137] width 11 height 11
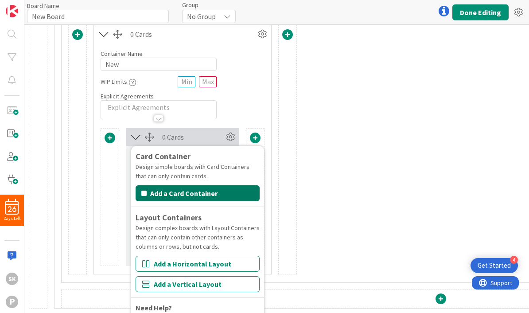
click at [213, 191] on button "Add a Card Container" at bounding box center [198, 193] width 124 height 16
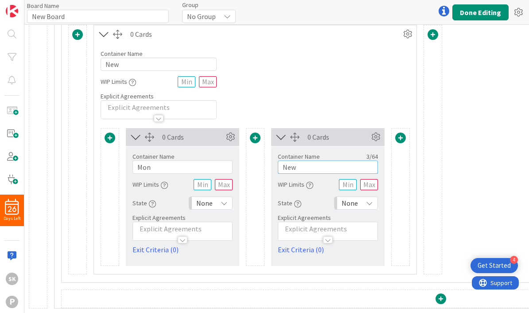
click at [311, 171] on input "New" at bounding box center [328, 166] width 100 height 13
type input "N"
type input "Tues"
click at [404, 138] on span at bounding box center [400, 137] width 11 height 11
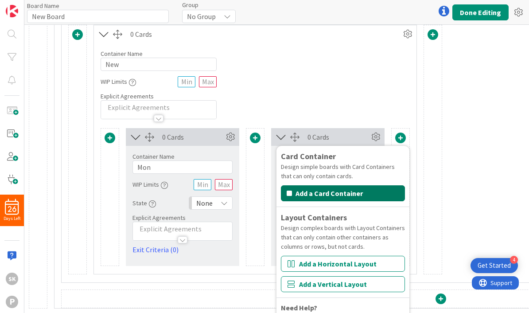
click at [346, 194] on button "Add a Card Container" at bounding box center [343, 193] width 124 height 16
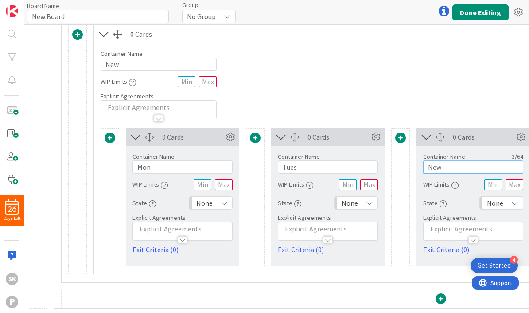
click at [449, 168] on input "New" at bounding box center [473, 166] width 100 height 13
type input "N"
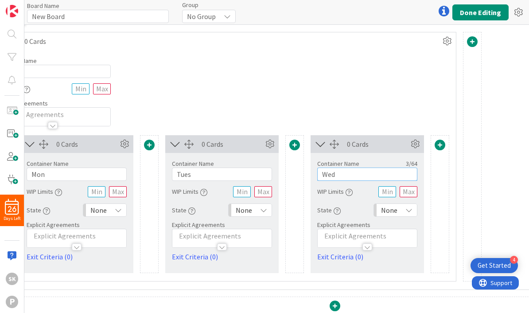
scroll to position [507, 130]
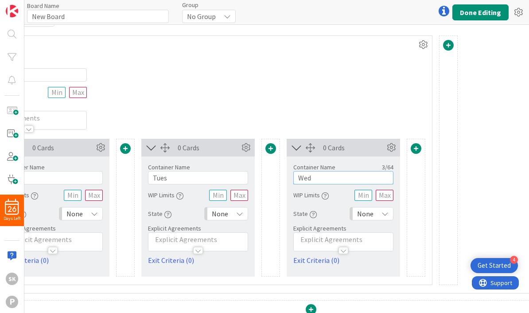
type input "Wed"
click at [415, 152] on span at bounding box center [416, 148] width 11 height 11
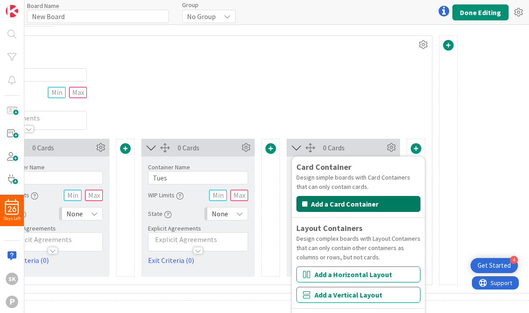
click at [368, 203] on button "Add a Card Container" at bounding box center [358, 204] width 124 height 16
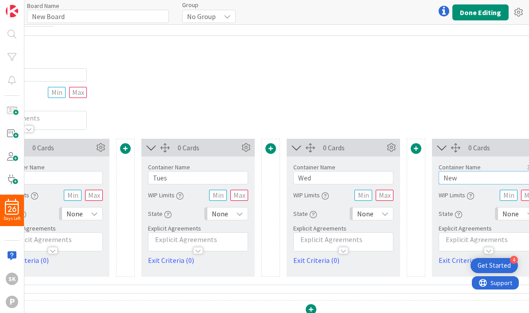
click at [474, 178] on input "New" at bounding box center [489, 177] width 100 height 13
type input "N"
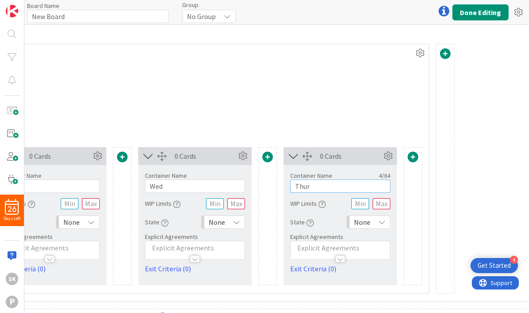
scroll to position [498, 317]
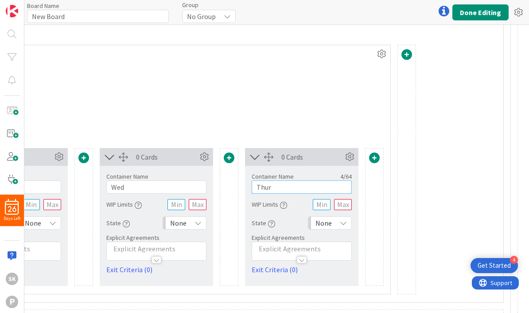
type input "Thur"
click at [373, 157] on span at bounding box center [374, 157] width 11 height 11
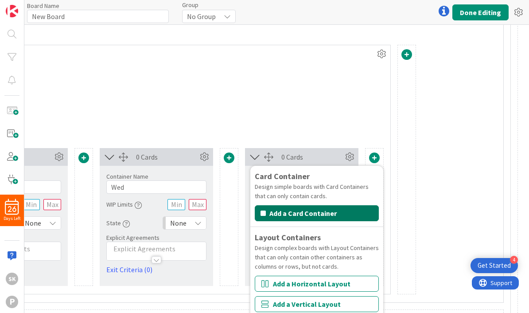
click at [336, 216] on button "Add a Card Container" at bounding box center [317, 213] width 124 height 16
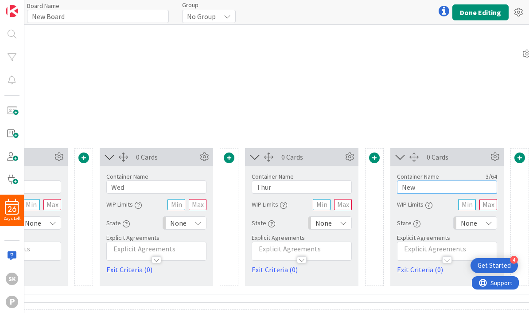
click at [422, 186] on input "New" at bounding box center [447, 186] width 100 height 13
type input "N"
type input "Fri"
click at [518, 161] on span at bounding box center [519, 157] width 11 height 11
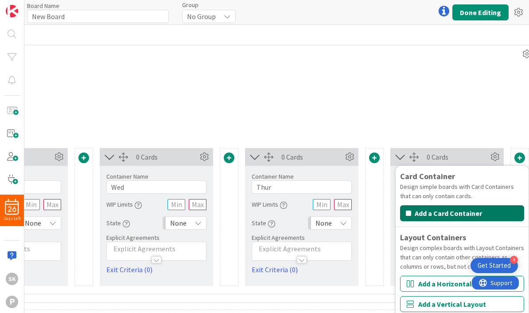
click at [446, 214] on button "Add a Card Container" at bounding box center [462, 213] width 124 height 16
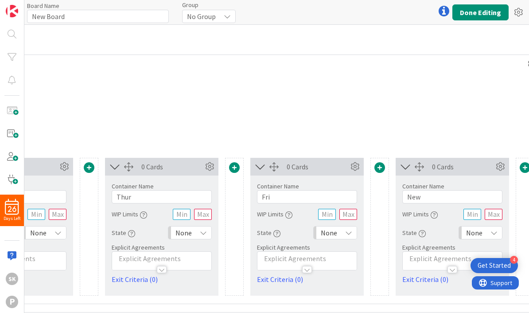
scroll to position [489, 491]
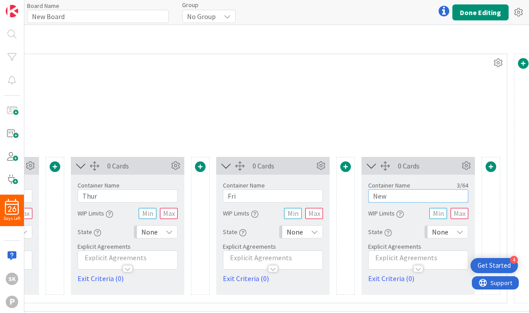
click at [401, 199] on input "New" at bounding box center [418, 195] width 100 height 13
type input "N"
type input "Sat"
click at [492, 168] on span at bounding box center [491, 166] width 11 height 11
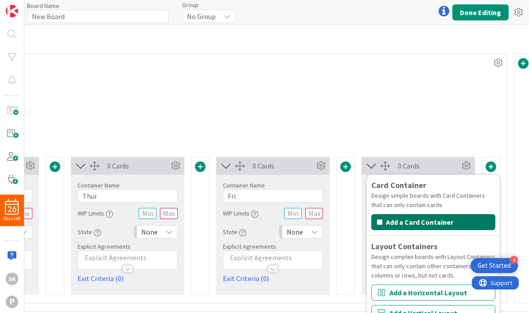
click at [426, 223] on button "Add a Card Container" at bounding box center [433, 222] width 124 height 16
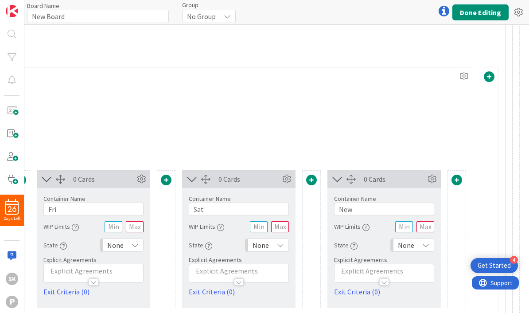
scroll to position [476, 679]
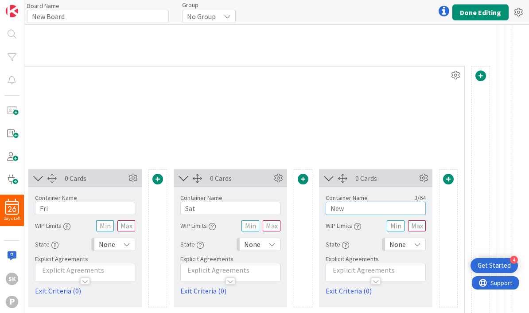
click at [368, 212] on input "New" at bounding box center [376, 208] width 100 height 13
type input "N"
type input "Sun"
click at [480, 17] on button "Done Editing" at bounding box center [480, 12] width 56 height 16
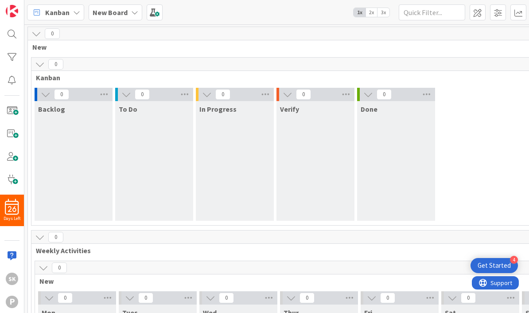
click at [371, 16] on span "2x" at bounding box center [372, 12] width 12 height 9
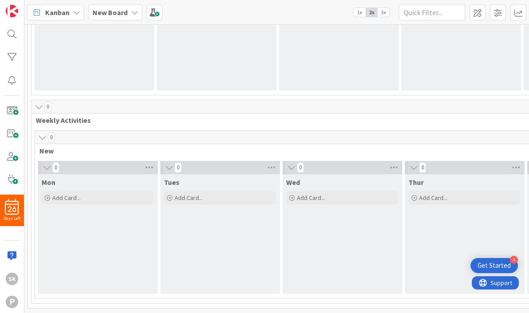
scroll to position [130, 0]
click at [44, 141] on icon at bounding box center [43, 137] width 10 height 9
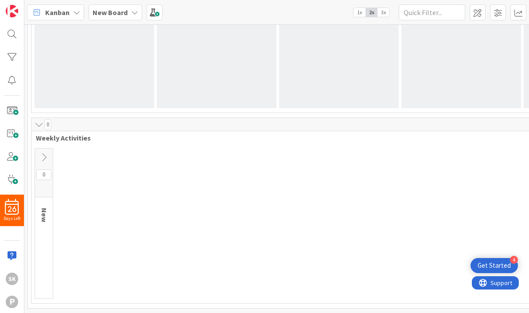
click at [47, 158] on icon at bounding box center [44, 157] width 10 height 10
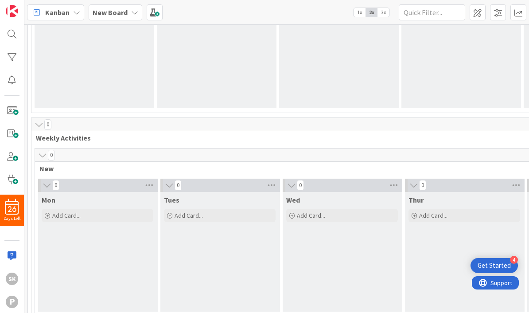
click at [42, 121] on icon at bounding box center [39, 124] width 10 height 9
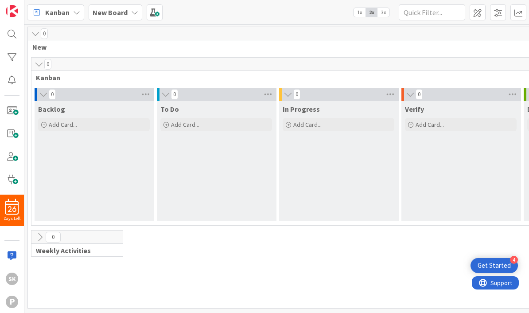
scroll to position [0, 0]
click at [39, 239] on icon at bounding box center [40, 237] width 10 height 10
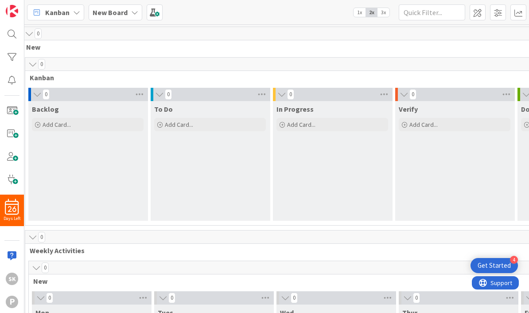
scroll to position [0, 6]
click at [479, 14] on span at bounding box center [478, 12] width 16 height 16
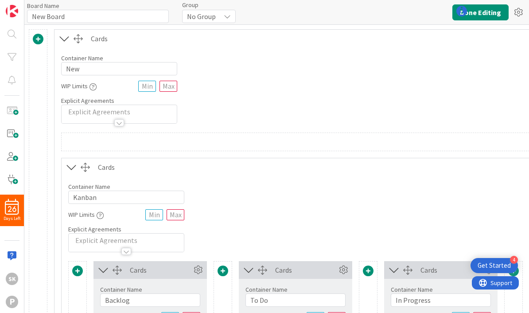
type input "New Board"
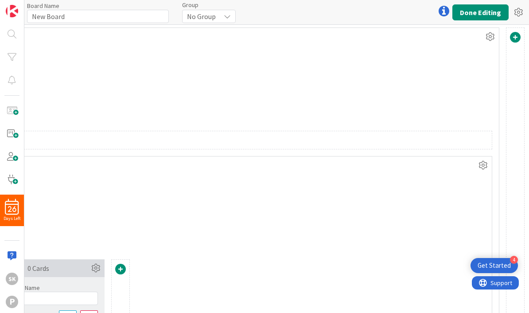
scroll to position [2, 684]
click at [481, 165] on icon at bounding box center [482, 165] width 13 height 13
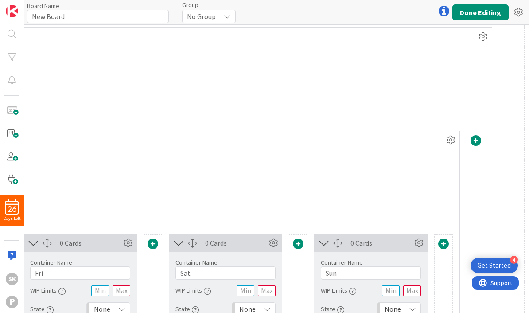
scroll to position [412, 684]
click at [450, 143] on icon at bounding box center [450, 139] width 13 height 13
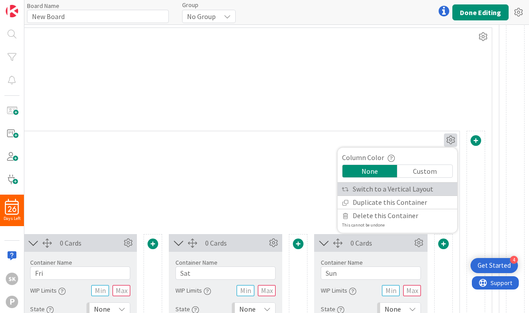
click at [393, 191] on link "Switch to a Vertical Layout" at bounding box center [398, 189] width 120 height 13
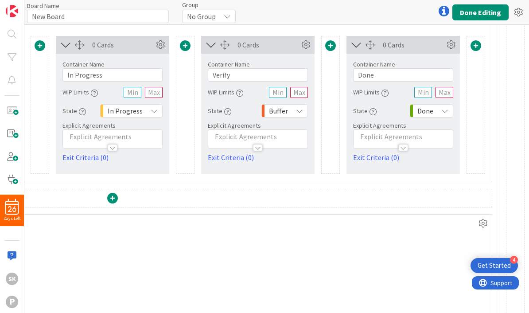
scroll to position [225, 328]
click at [487, 225] on icon at bounding box center [482, 223] width 13 height 13
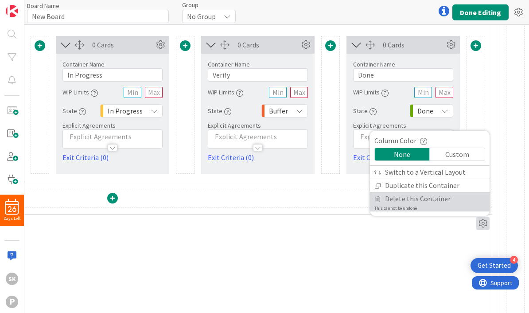
click at [428, 205] on span "Delete this Container" at bounding box center [418, 198] width 66 height 13
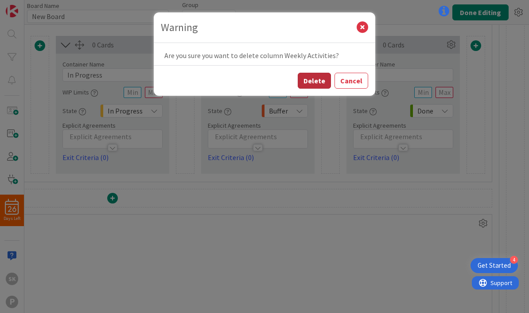
click at [320, 82] on button "Delete" at bounding box center [314, 81] width 33 height 16
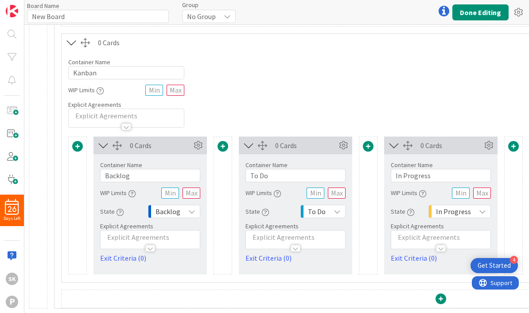
scroll to position [125, 0]
click at [482, 17] on button "Done Editing" at bounding box center [480, 12] width 56 height 16
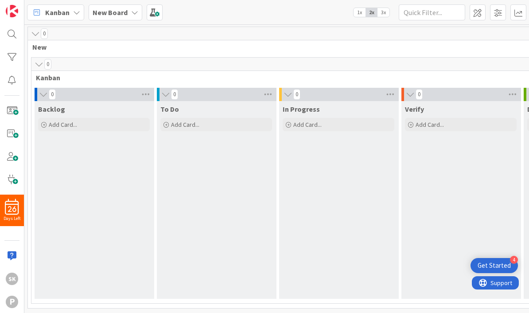
click at [123, 13] on b "New Board" at bounding box center [110, 12] width 35 height 9
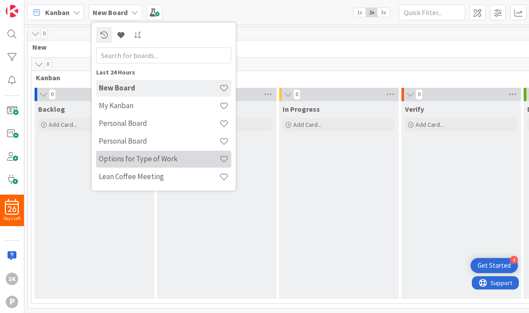
click at [164, 163] on h4 "Options for Type of Work" at bounding box center [159, 158] width 121 height 9
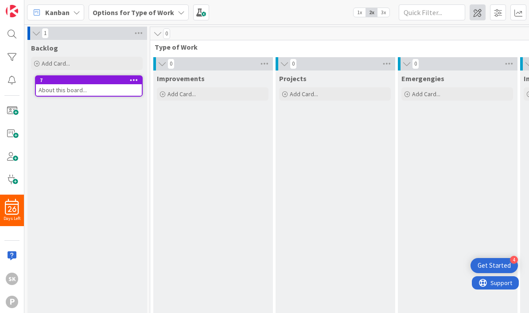
click at [480, 15] on span at bounding box center [478, 12] width 16 height 16
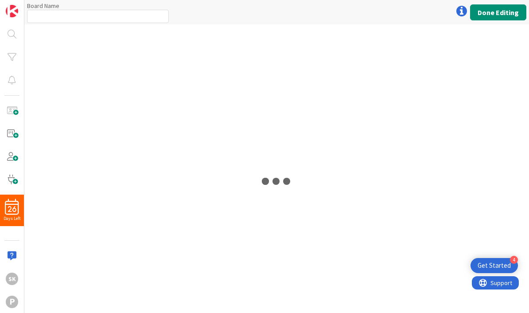
type input "Options for Type of Work"
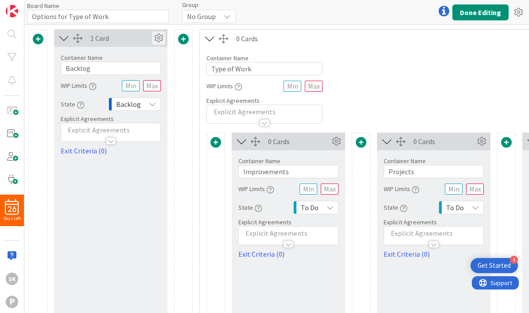
click at [160, 38] on icon at bounding box center [158, 37] width 13 height 13
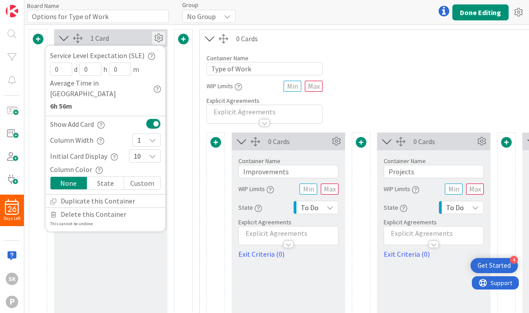
click at [205, 195] on div "0 Cards Container Name 12 / 64 Improvements WIP Limits State To Do Explicit Agr…" at bounding box center [506, 311] width 613 height 358
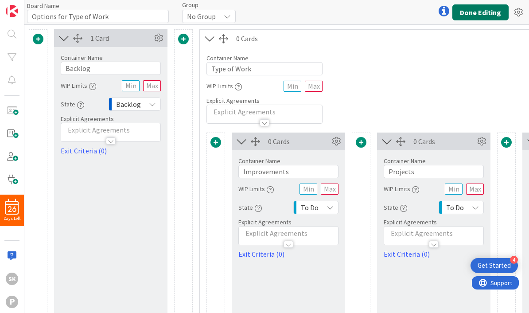
click at [484, 16] on button "Done Editing" at bounding box center [480, 12] width 56 height 16
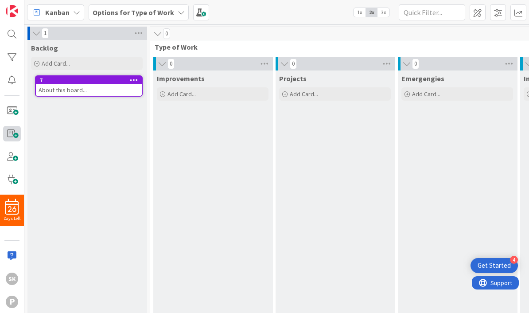
click at [15, 134] on span at bounding box center [12, 134] width 18 height 16
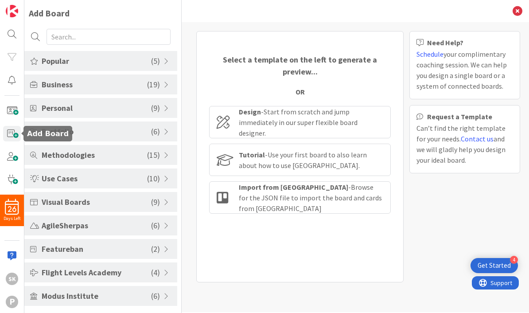
click at [117, 62] on span "Popular" at bounding box center [96, 61] width 109 height 12
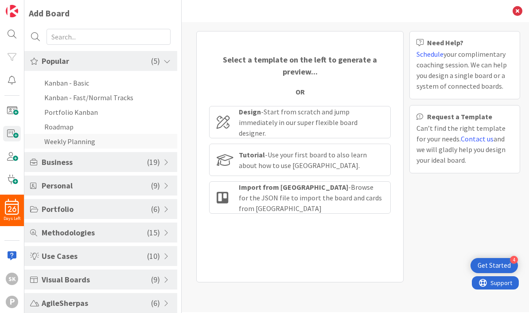
click at [79, 142] on li "Weekly Planning" at bounding box center [100, 141] width 153 height 15
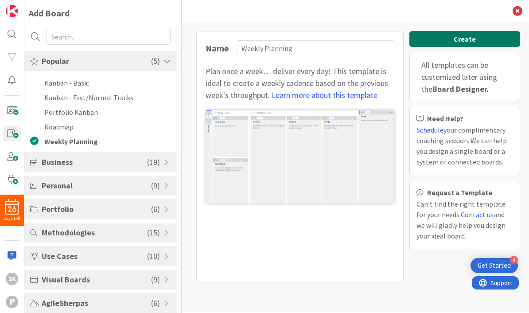
click at [470, 43] on button "Create" at bounding box center [464, 39] width 111 height 16
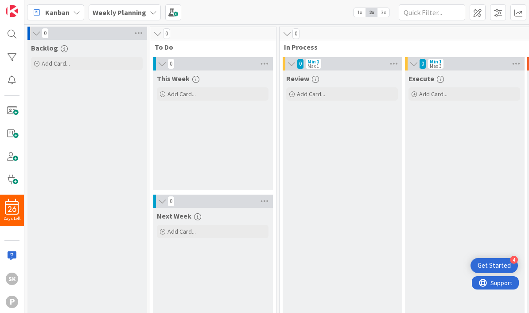
click at [143, 15] on b "Weekly Planning" at bounding box center [120, 12] width 54 height 9
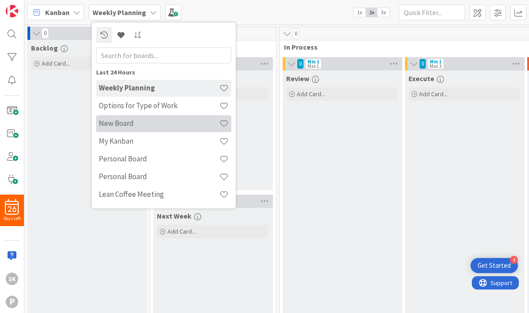
click at [126, 121] on h4 "New Board" at bounding box center [159, 123] width 121 height 9
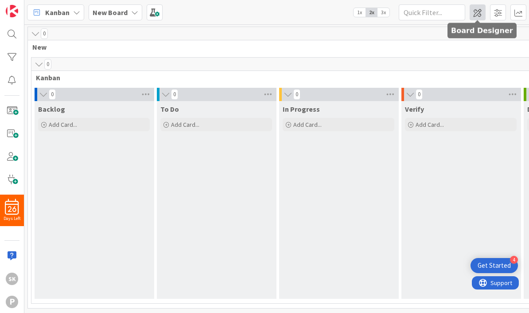
click at [478, 13] on span at bounding box center [478, 12] width 16 height 16
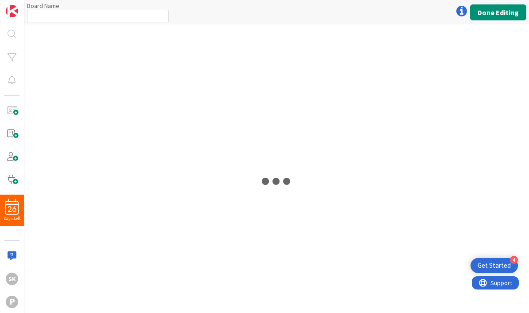
type input "New Board"
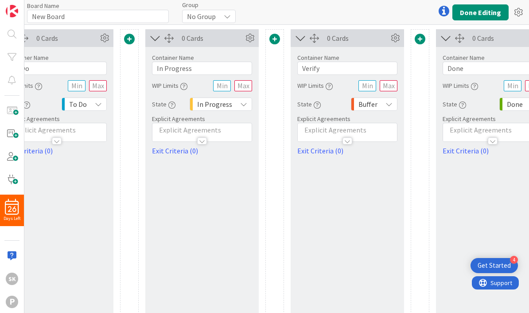
scroll to position [0, 360]
click at [396, 40] on icon at bounding box center [393, 37] width 13 height 13
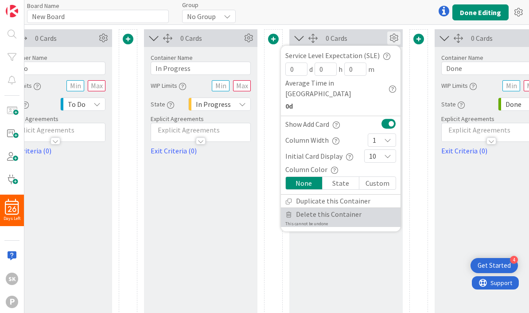
click at [350, 208] on span "Delete this Container" at bounding box center [329, 214] width 66 height 13
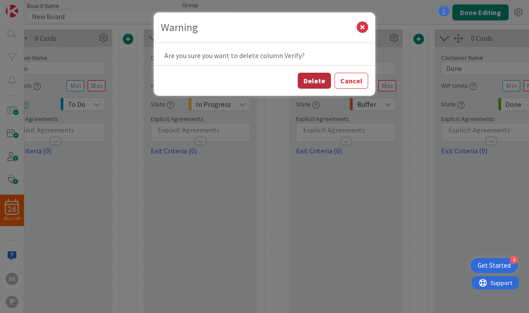
click at [316, 73] on button "Delete" at bounding box center [314, 81] width 33 height 16
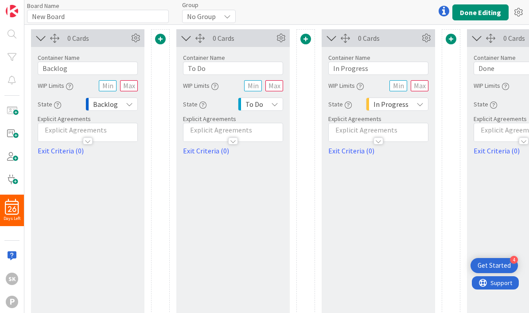
scroll to position [0, 181]
click at [380, 71] on input "In Progress" at bounding box center [380, 68] width 100 height 13
type input "I"
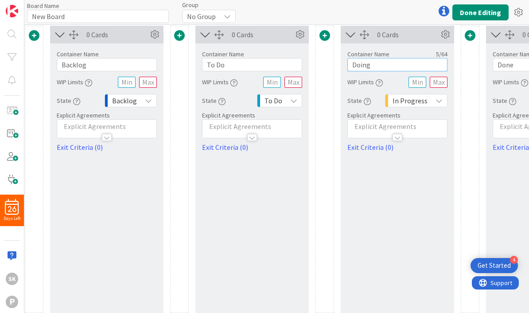
scroll to position [4, 164]
type input "Doing"
click at [440, 84] on input "text" at bounding box center [438, 82] width 18 height 11
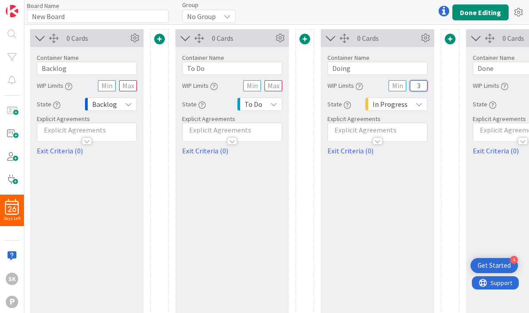
scroll to position [0, 184]
type input "3"
click at [306, 39] on span at bounding box center [304, 39] width 11 height 11
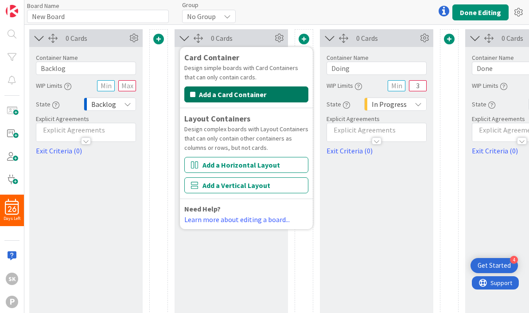
click at [262, 93] on button "Add a Card Container" at bounding box center [246, 94] width 124 height 16
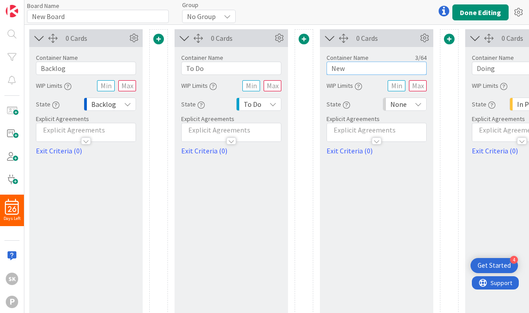
click at [356, 66] on input "New" at bounding box center [377, 68] width 100 height 13
type input "N"
type input "[DATE]"
click at [415, 107] on icon at bounding box center [418, 104] width 7 height 7
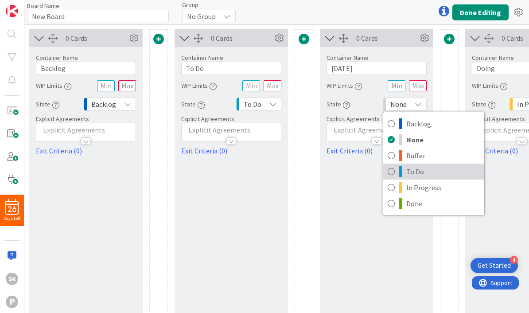
click at [414, 176] on span "To Do" at bounding box center [443, 171] width 74 height 13
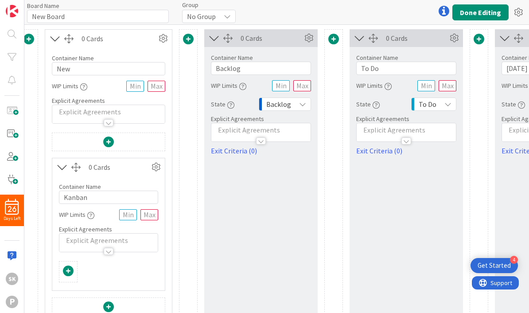
scroll to position [1, 5]
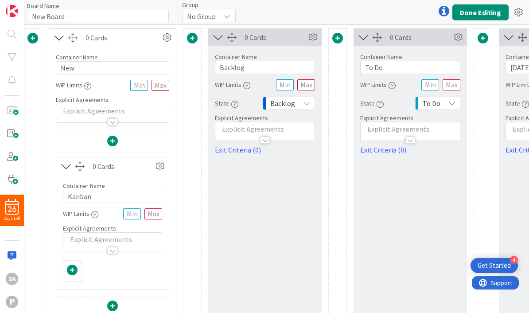
click at [307, 105] on icon at bounding box center [306, 103] width 7 height 7
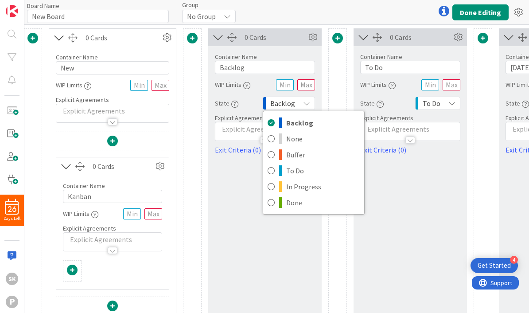
click at [313, 241] on div "0 Cards Container Name 7 / 64 Backlog WIP Limits State Backlog Backlog None Buf…" at bounding box center [264, 171] width 113 height 287
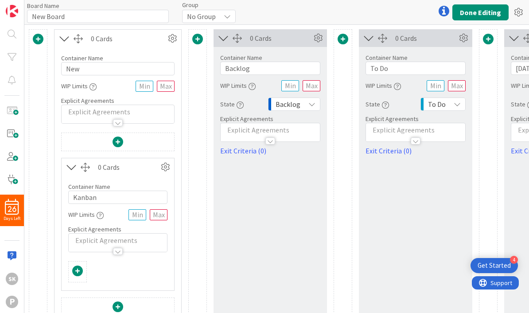
scroll to position [0, 0]
click at [88, 68] on input "New" at bounding box center [117, 68] width 113 height 13
type input "N"
type input "y"
click at [470, 13] on button "Done Editing" at bounding box center [480, 12] width 56 height 16
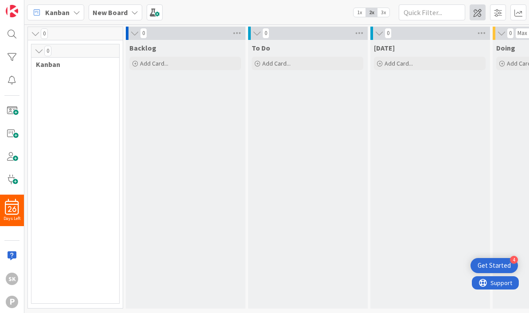
click at [479, 15] on span at bounding box center [478, 12] width 16 height 16
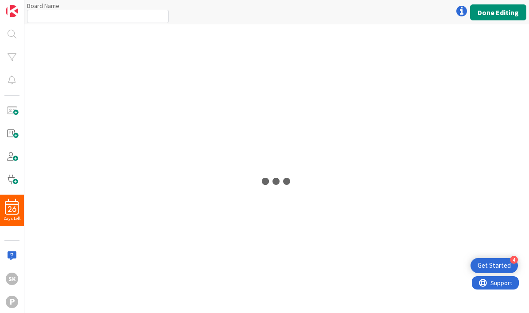
type input "New Board"
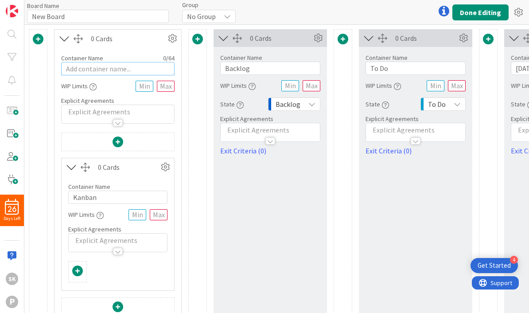
click at [113, 69] on input "text" at bounding box center [117, 68] width 113 height 13
type input "Outlook"
click at [176, 40] on icon at bounding box center [172, 38] width 13 height 13
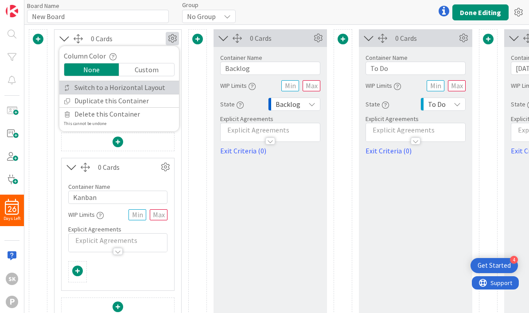
click at [150, 92] on link "Switch to a Horizontal Layout" at bounding box center [119, 87] width 120 height 13
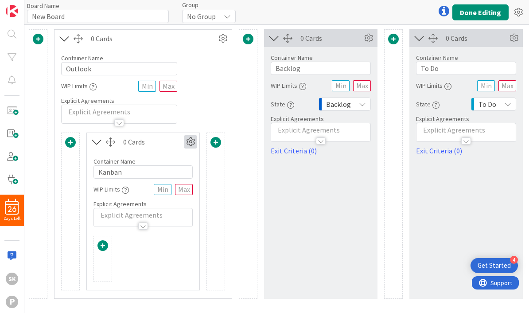
click at [191, 140] on icon at bounding box center [190, 141] width 13 height 13
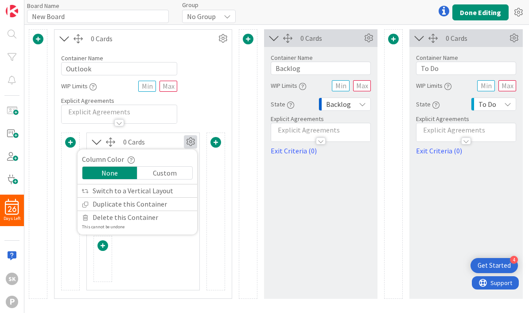
click at [301, 238] on div "0 Cards Container Name 7 / 64 Backlog WIP Limits State Backlog Explicit Agreeme…" at bounding box center [320, 163] width 113 height 269
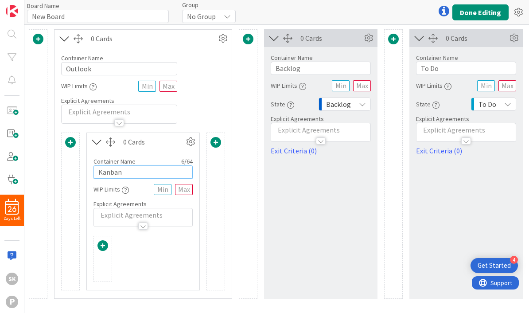
click at [137, 175] on input "Kanban" at bounding box center [142, 171] width 99 height 13
type input "K"
type input "This Year"
click at [226, 41] on icon at bounding box center [222, 38] width 13 height 13
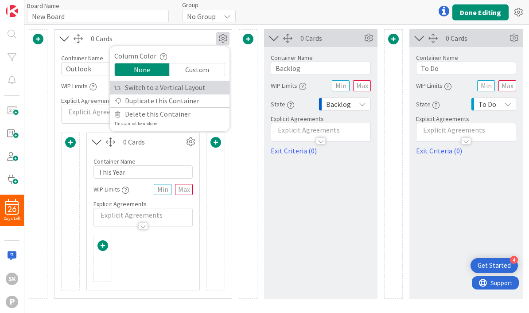
click at [191, 92] on link "Switch to a Vertical Layout" at bounding box center [170, 87] width 120 height 13
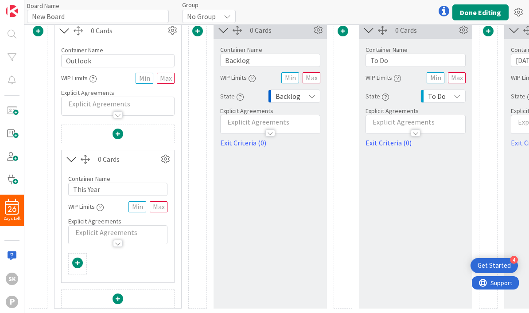
scroll to position [8, 0]
click at [78, 261] on span at bounding box center [77, 262] width 11 height 11
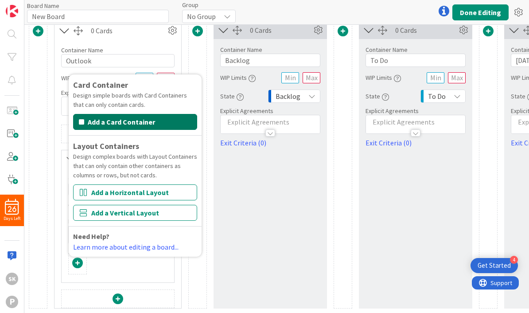
click at [164, 123] on button "Add a Card Container" at bounding box center [135, 122] width 124 height 16
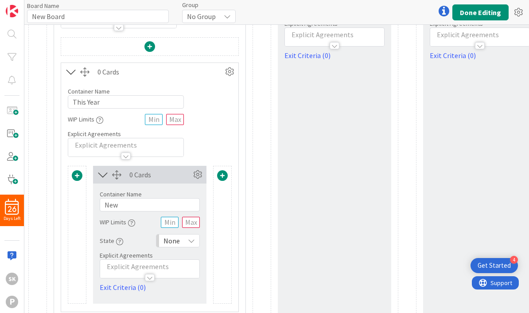
scroll to position [97, 0]
click at [141, 206] on input "New" at bounding box center [150, 203] width 100 height 13
type input "N"
type input "Q1"
click at [225, 176] on span at bounding box center [222, 174] width 11 height 11
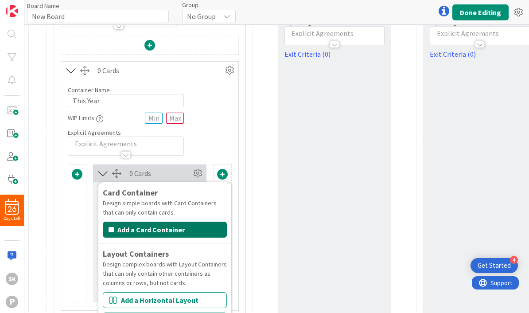
click at [191, 230] on button "Add a Card Container" at bounding box center [165, 230] width 124 height 16
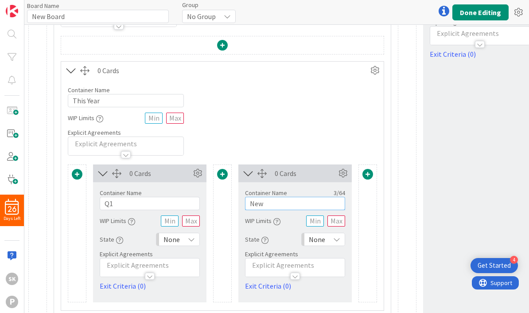
click at [280, 202] on input "New" at bounding box center [295, 203] width 100 height 13
type input "N"
type input "Q2"
click at [343, 175] on icon at bounding box center [342, 173] width 13 height 13
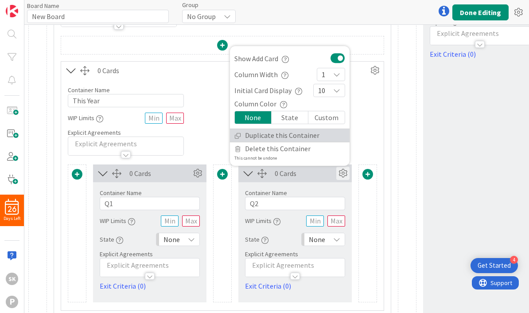
click at [312, 138] on link "Duplicate this Container" at bounding box center [290, 135] width 120 height 13
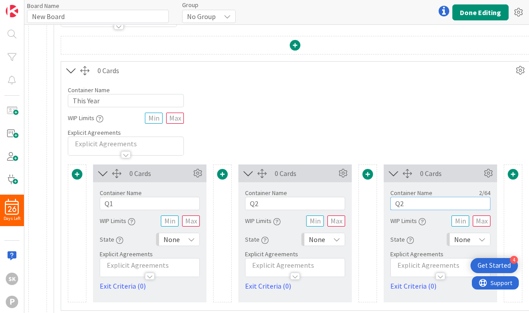
click at [419, 206] on input "Q2" at bounding box center [440, 203] width 100 height 13
type input "Q3"
click at [489, 173] on icon at bounding box center [488, 173] width 13 height 13
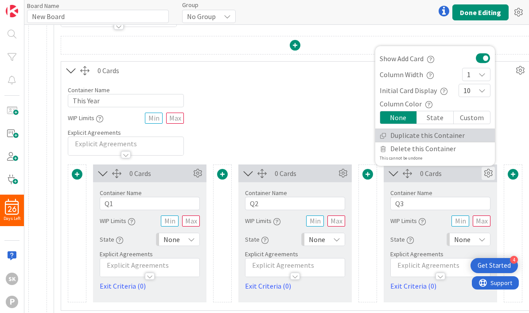
click at [430, 136] on link "Duplicate this Container" at bounding box center [435, 135] width 120 height 13
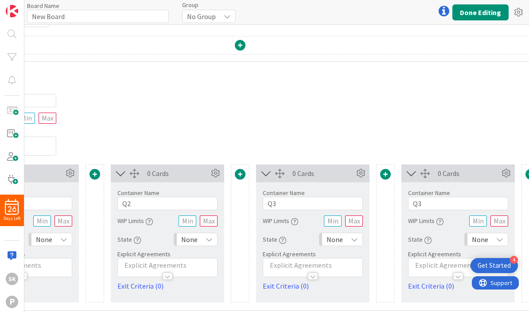
scroll to position [97, 129]
click at [438, 204] on input "Q3" at bounding box center [457, 203] width 100 height 13
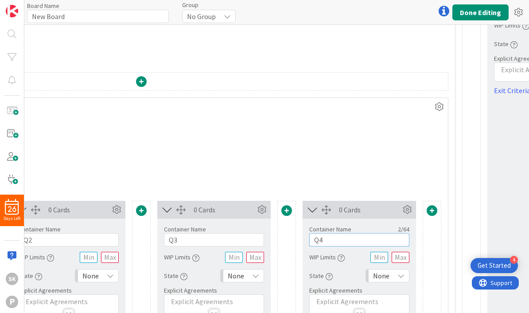
scroll to position [57, 234]
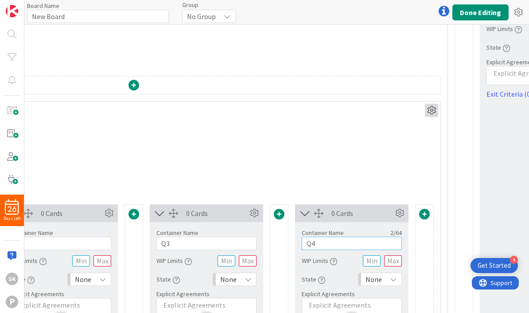
type input "Q4"
click at [433, 110] on icon at bounding box center [431, 110] width 13 height 13
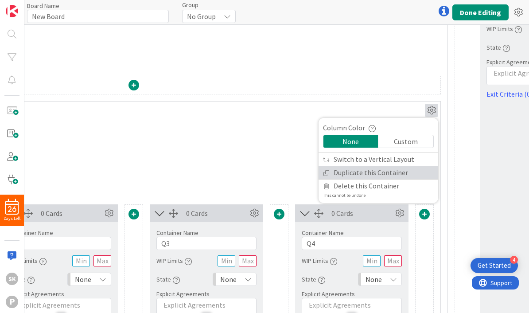
click at [403, 177] on link "Duplicate this Container" at bounding box center [379, 172] width 120 height 13
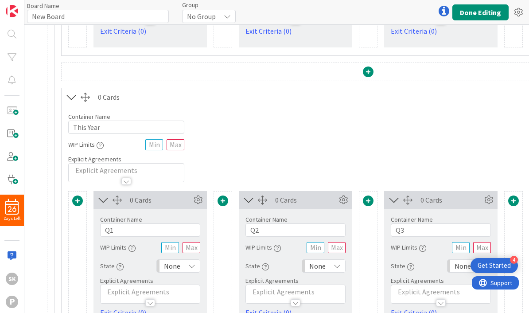
scroll to position [351, 0]
click at [92, 130] on input "This Year" at bounding box center [126, 127] width 116 height 13
type input "T"
type input "Next Year"
click at [483, 13] on button "Done Editing" at bounding box center [480, 12] width 56 height 16
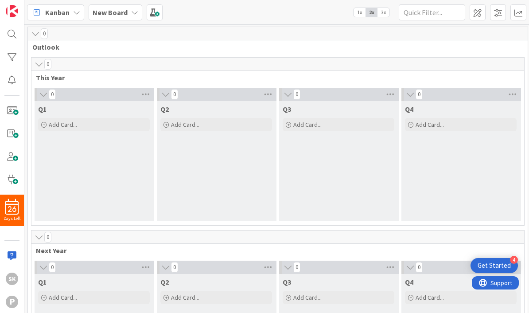
click at [359, 15] on span "1x" at bounding box center [360, 12] width 12 height 9
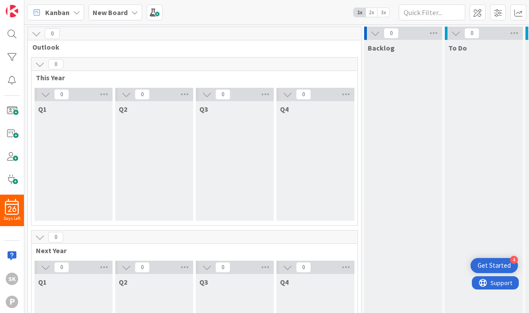
click at [43, 238] on icon at bounding box center [40, 237] width 10 height 10
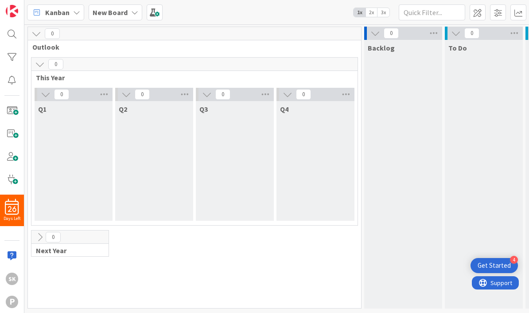
click at [130, 93] on icon at bounding box center [126, 95] width 10 height 10
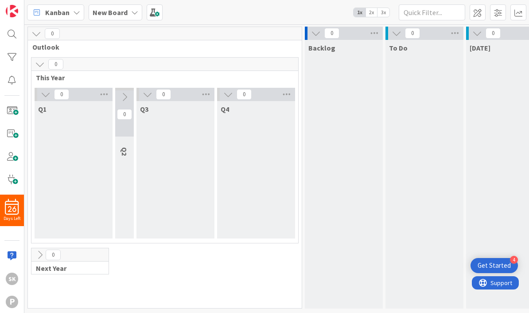
click at [153, 95] on button at bounding box center [148, 95] width 12 height 12
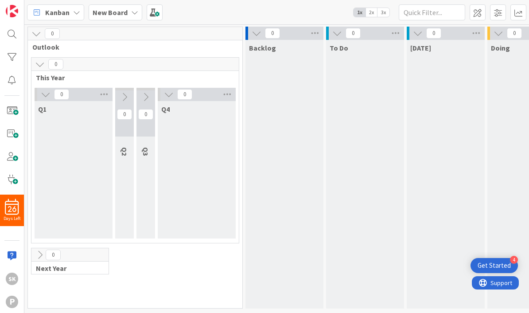
click at [174, 95] on button at bounding box center [169, 95] width 12 height 12
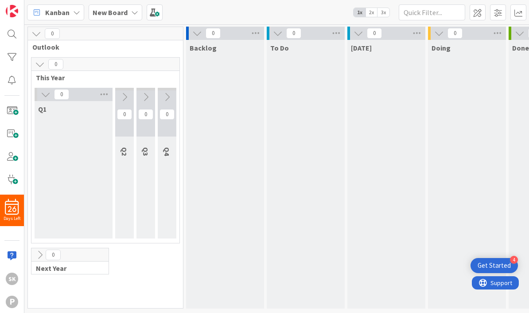
click at [39, 253] on icon at bounding box center [40, 255] width 10 height 10
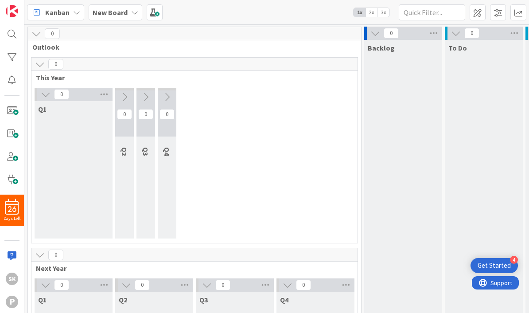
click at [39, 255] on icon at bounding box center [40, 255] width 10 height 10
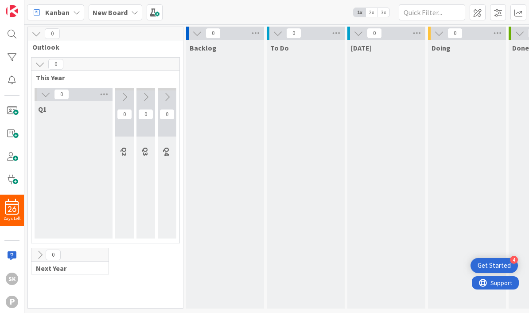
click at [126, 94] on icon at bounding box center [125, 97] width 10 height 10
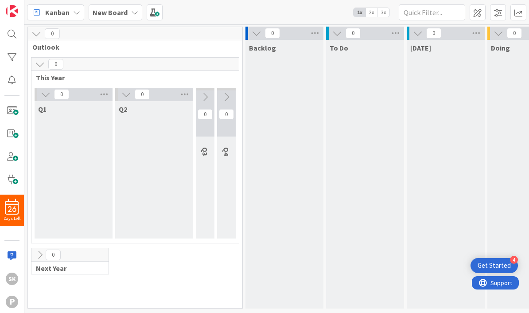
click at [125, 94] on icon at bounding box center [126, 95] width 10 height 10
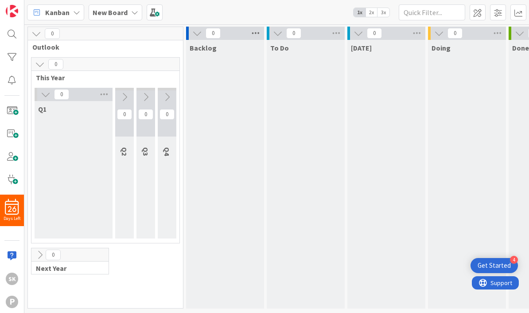
click at [257, 33] on icon at bounding box center [256, 33] width 12 height 13
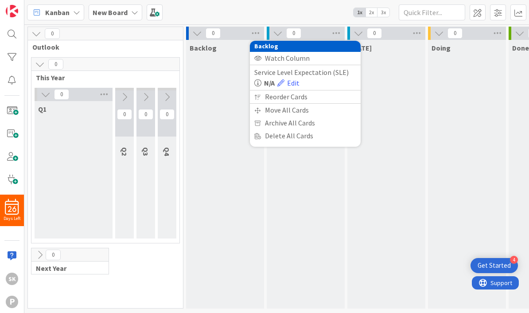
click at [227, 86] on div "Backlog" at bounding box center [225, 174] width 78 height 269
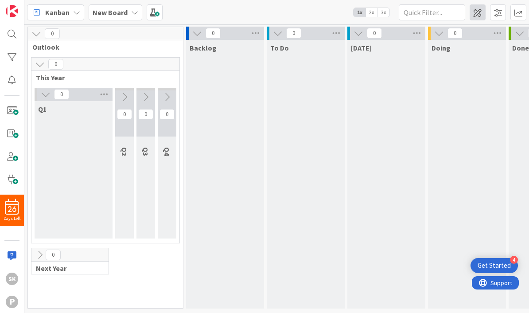
click at [480, 13] on span at bounding box center [478, 12] width 16 height 16
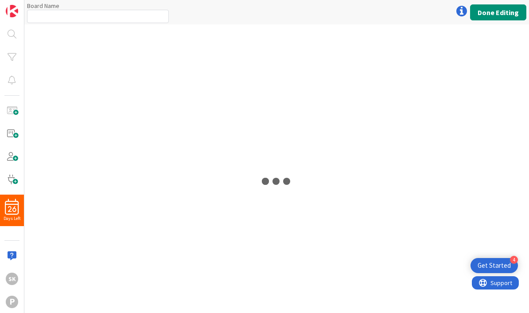
type input "New Board"
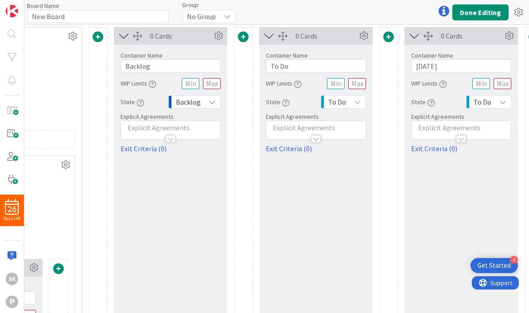
scroll to position [3, 600]
click at [141, 104] on icon "button" at bounding box center [140, 102] width 7 height 7
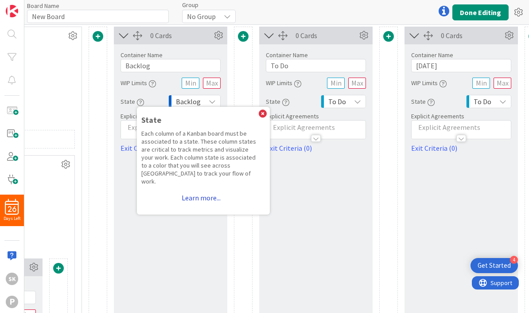
click at [207, 190] on link "Learn more..." at bounding box center [201, 198] width 120 height 16
click at [199, 195] on link "Learn more..." at bounding box center [201, 198] width 120 height 16
click at [208, 190] on link "Learn more..." at bounding box center [201, 198] width 120 height 16
click at [203, 193] on link "Learn more..." at bounding box center [201, 198] width 120 height 16
click at [265, 113] on icon at bounding box center [263, 114] width 8 height 8
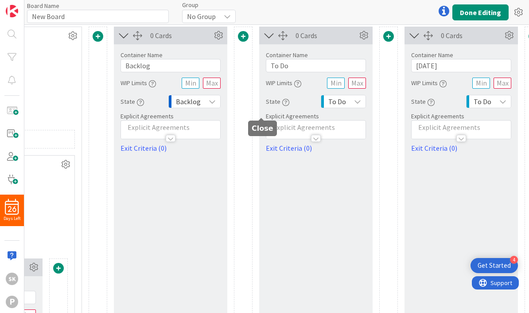
click at [212, 102] on icon at bounding box center [212, 101] width 7 height 7
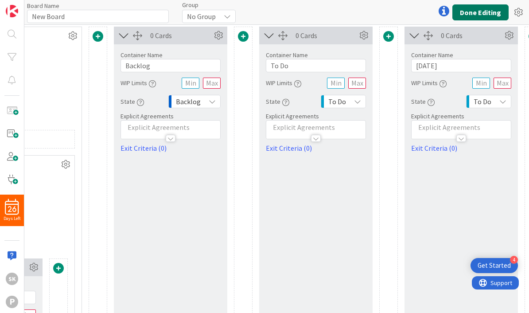
click at [484, 13] on button "Done Editing" at bounding box center [480, 12] width 56 height 16
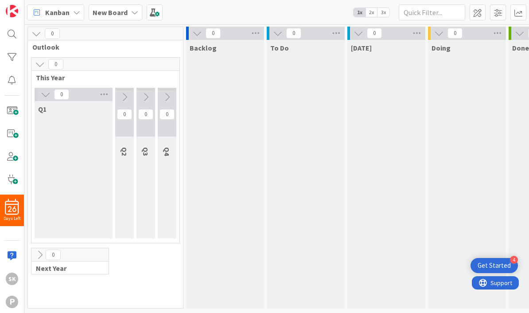
click at [128, 96] on icon at bounding box center [125, 97] width 10 height 10
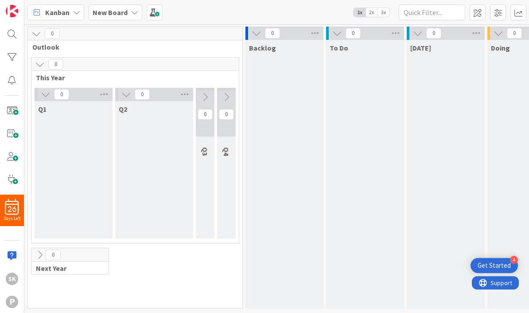
click at [202, 96] on icon at bounding box center [205, 97] width 10 height 10
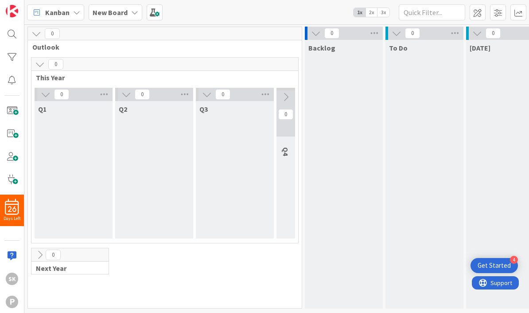
click at [287, 94] on icon at bounding box center [286, 97] width 10 height 10
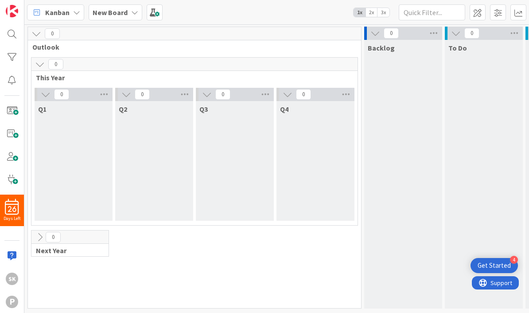
click at [39, 239] on icon at bounding box center [40, 237] width 10 height 10
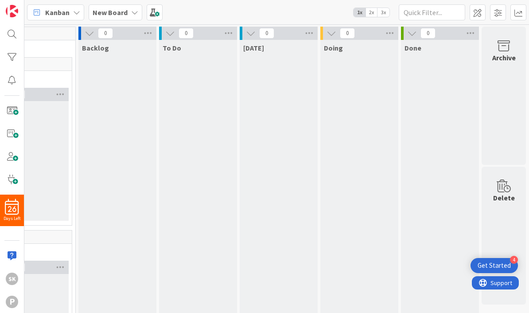
scroll to position [0, 286]
click at [498, 284] on span "Support" at bounding box center [501, 282] width 22 height 11
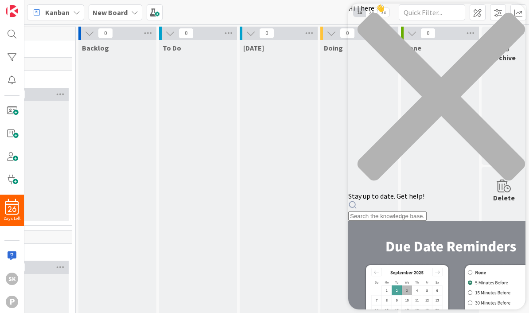
scroll to position [0, 0]
click at [421, 50] on div "Hi There 👋 Stay up to date. Get help!" at bounding box center [436, 112] width 177 height 217
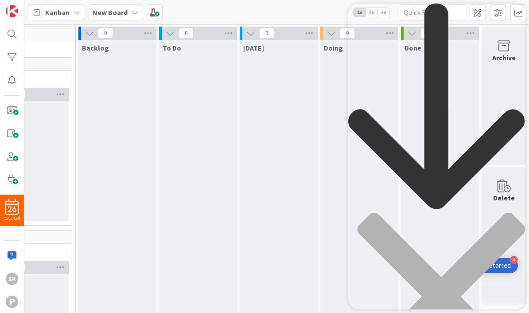
type input "state"
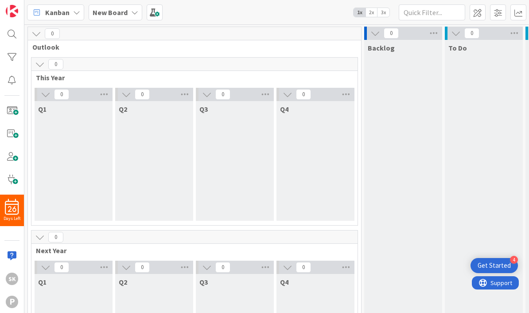
click at [119, 16] on b "New Board" at bounding box center [110, 12] width 35 height 9
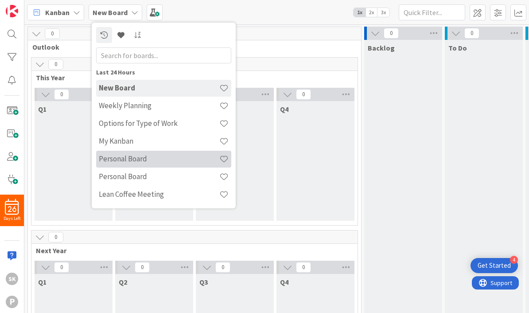
click at [152, 161] on h4 "Personal Board" at bounding box center [159, 158] width 121 height 9
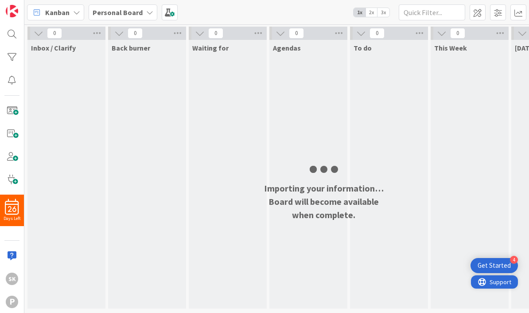
click at [503, 282] on span "Support" at bounding box center [501, 282] width 22 height 11
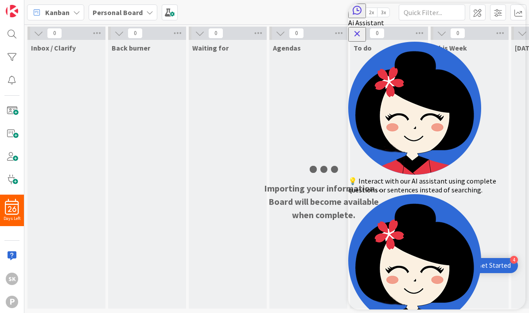
type textarea "importing from trello has stalled"
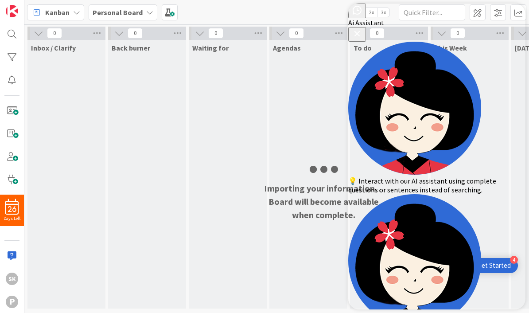
type textarea "Can i cancel the import process"
click at [239, 169] on div "Waiting for" at bounding box center [228, 174] width 78 height 269
click at [362, 28] on icon "Close Button" at bounding box center [357, 33] width 11 height 11
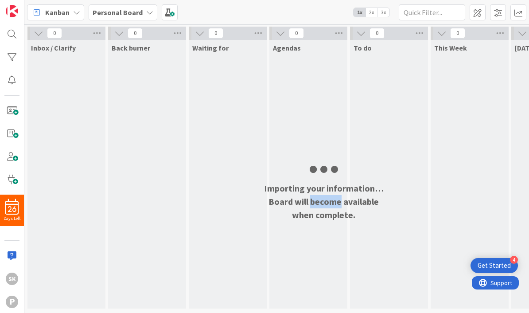
click at [336, 153] on div "Agendas" at bounding box center [308, 174] width 78 height 269
click at [328, 171] on div at bounding box center [331, 169] width 7 height 7
click at [500, 15] on span at bounding box center [498, 12] width 16 height 16
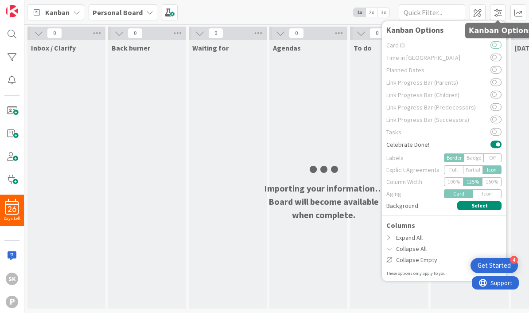
click at [499, 45] on button at bounding box center [496, 45] width 11 height 7
click at [498, 47] on button at bounding box center [496, 45] width 11 height 7
click at [495, 47] on button at bounding box center [496, 45] width 11 height 7
click at [495, 10] on span at bounding box center [498, 12] width 16 height 16
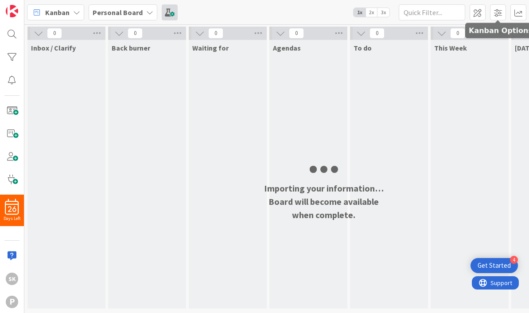
click at [171, 16] on span at bounding box center [170, 12] width 16 height 16
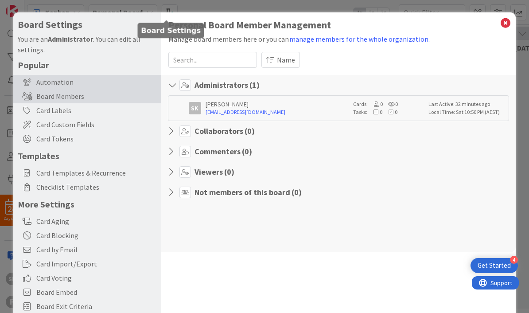
click at [71, 85] on div "Automation" at bounding box center [87, 82] width 148 height 14
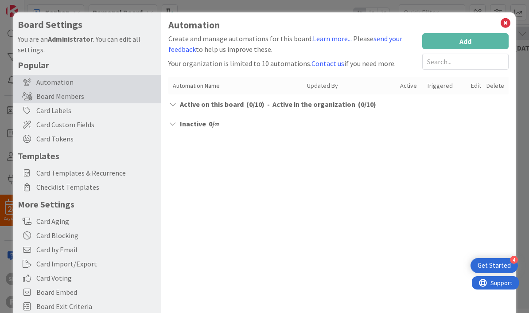
click at [76, 98] on div "Board Members" at bounding box center [87, 96] width 148 height 14
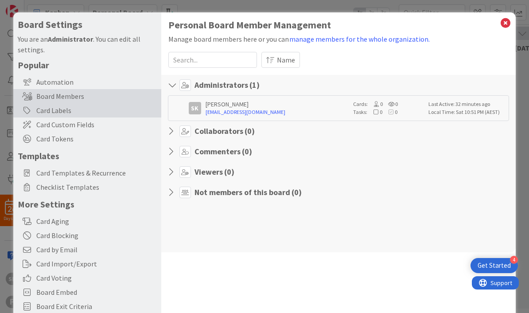
click at [72, 113] on div "Card Labels" at bounding box center [87, 110] width 148 height 14
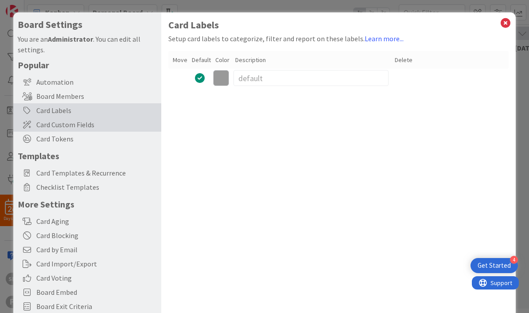
click at [85, 128] on span "Card Custom Fields" at bounding box center [96, 124] width 121 height 11
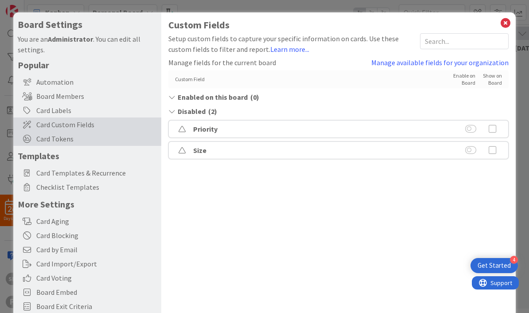
click at [70, 140] on span "Card Tokens" at bounding box center [96, 138] width 121 height 11
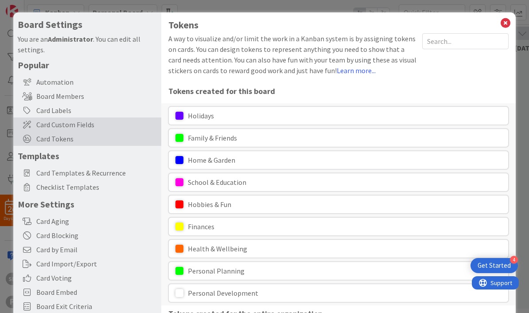
click at [78, 124] on span "Card Custom Fields" at bounding box center [96, 124] width 121 height 11
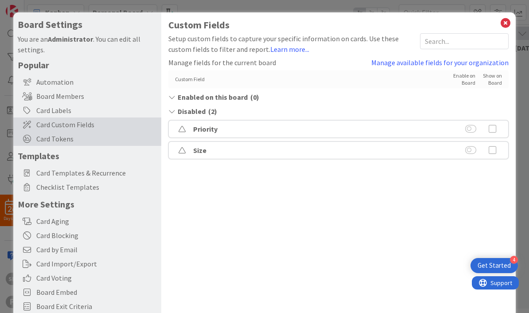
click at [68, 142] on span "Card Tokens" at bounding box center [96, 138] width 121 height 11
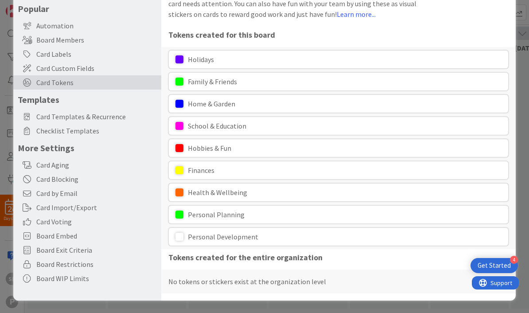
scroll to position [56, 0]
click at [89, 209] on div "Card Import/Export" at bounding box center [87, 207] width 148 height 14
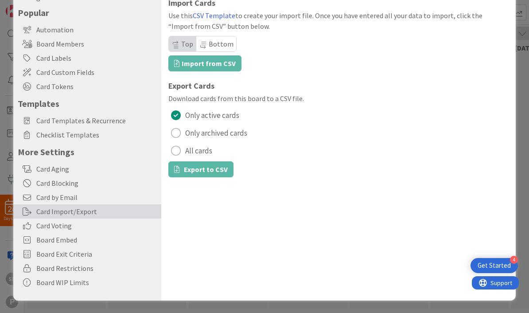
scroll to position [52, 0]
click at [87, 270] on span "Board Restrictions" at bounding box center [96, 268] width 121 height 11
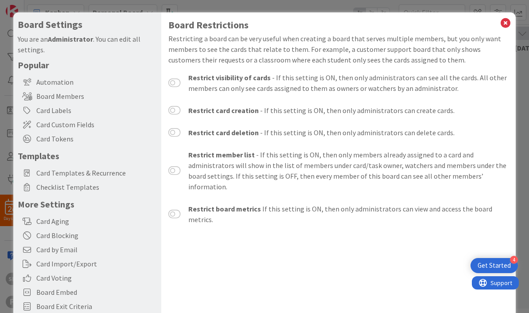
scroll to position [0, 0]
click at [504, 27] on icon at bounding box center [506, 23] width 12 height 12
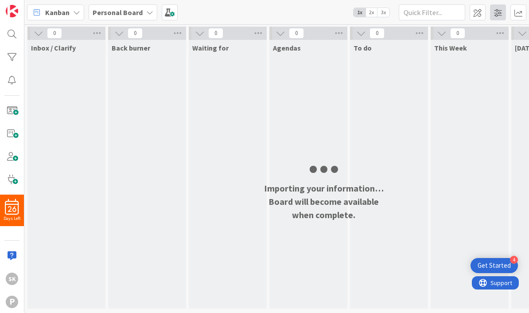
click at [500, 14] on span at bounding box center [498, 12] width 16 height 16
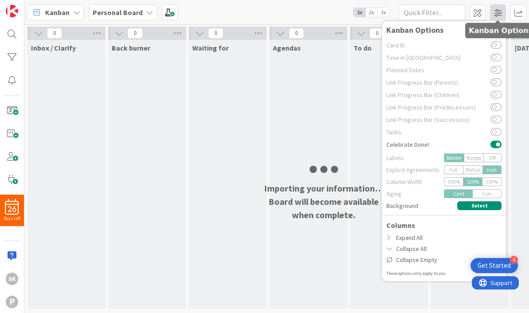
click at [499, 15] on span at bounding box center [498, 12] width 16 height 16
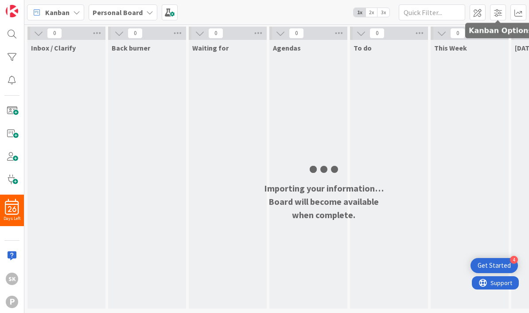
click at [372, 16] on span "2x" at bounding box center [372, 12] width 12 height 9
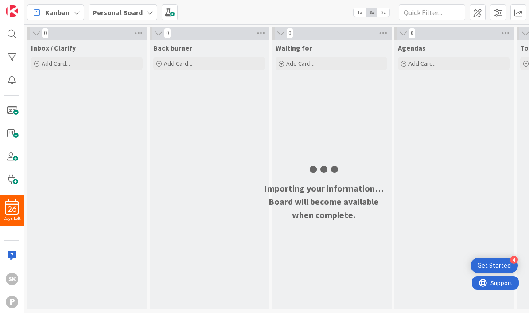
click at [384, 16] on span "3x" at bounding box center [384, 12] width 12 height 9
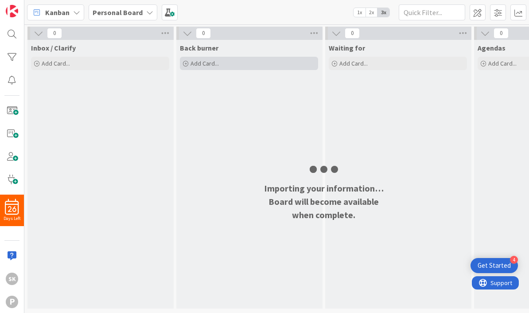
click at [218, 65] on span "Add Card..." at bounding box center [205, 63] width 28 height 8
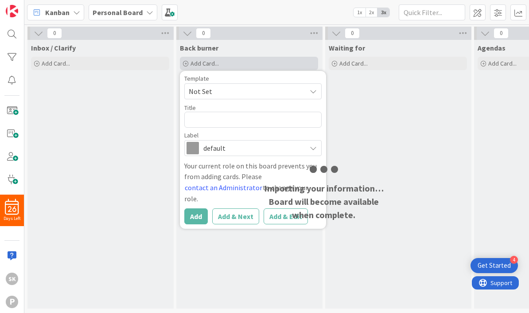
type textarea "x"
type textarea "T"
type textarea "x"
type textarea "Te"
type textarea "x"
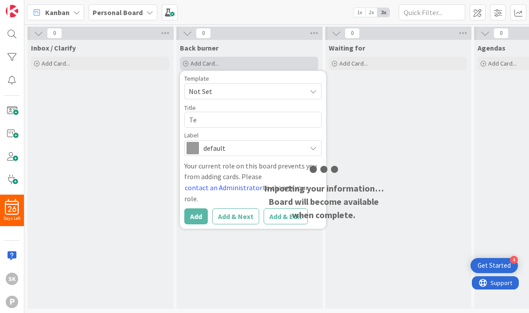
type textarea "Tes"
type textarea "x"
type textarea "Test"
